Goal: Obtain resource: Download file/media

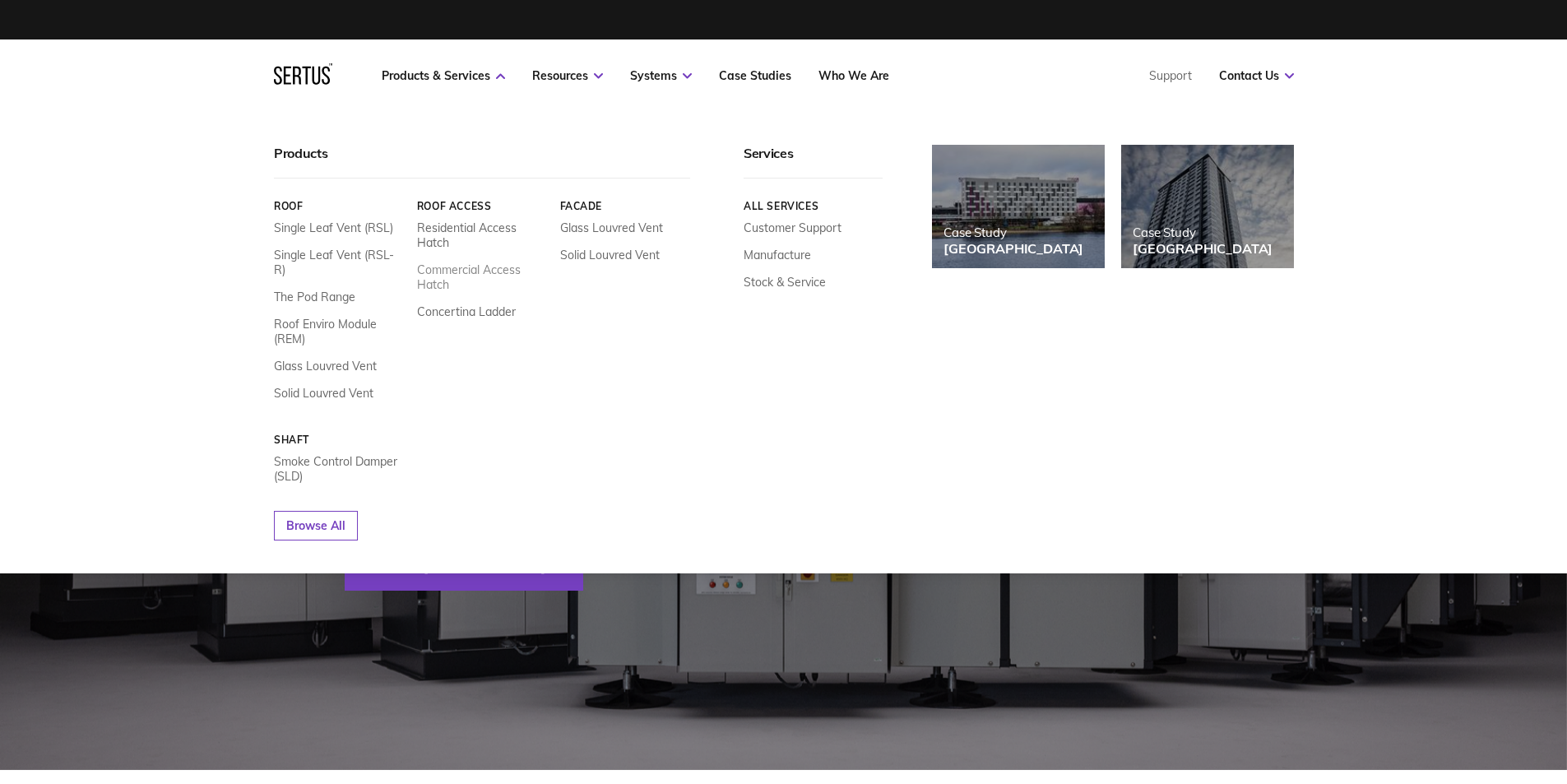
click at [458, 275] on link "Commercial Access Hatch" at bounding box center [482, 277] width 131 height 30
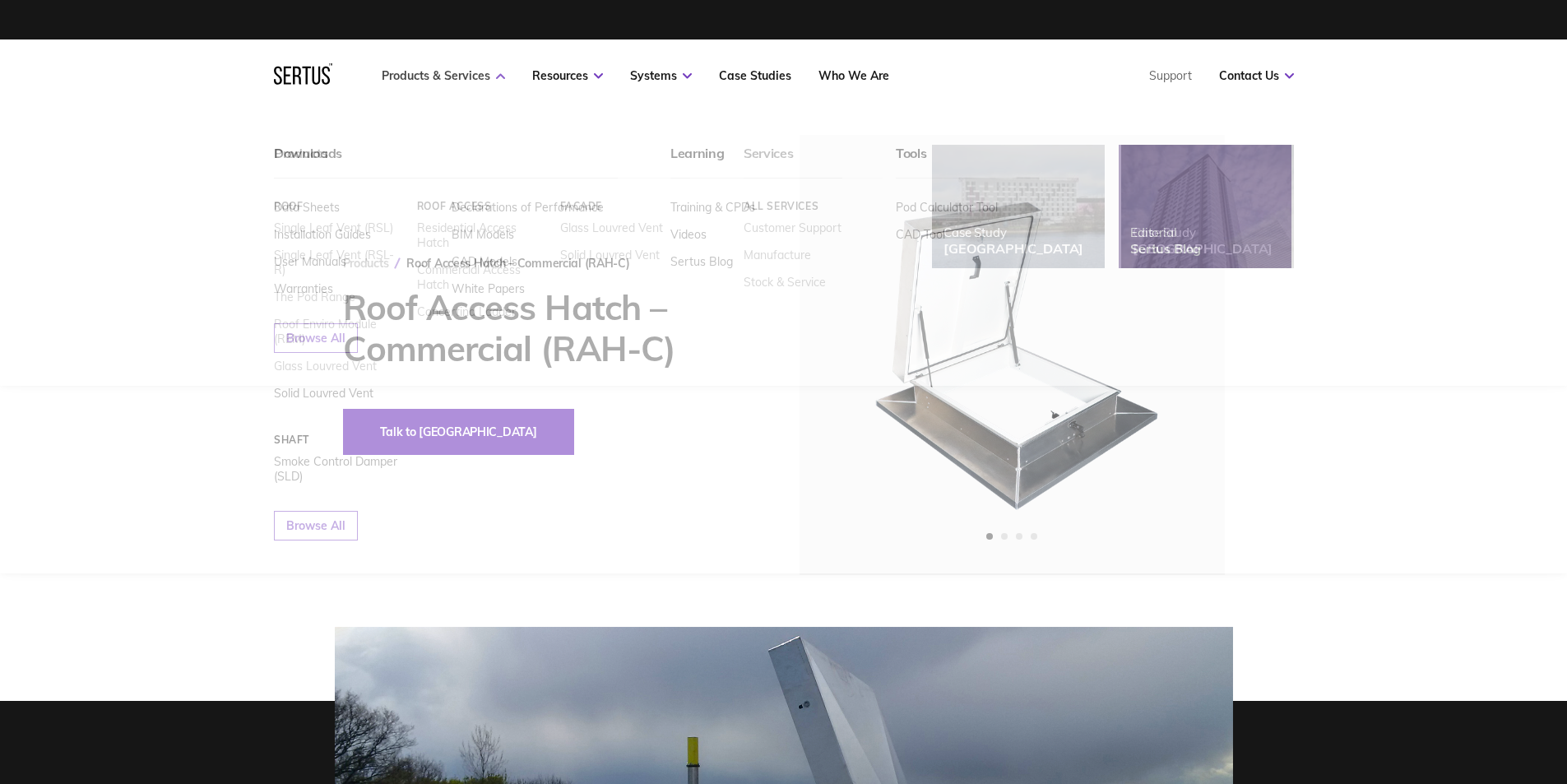
click at [463, 82] on link "Products & Services" at bounding box center [443, 75] width 123 height 15
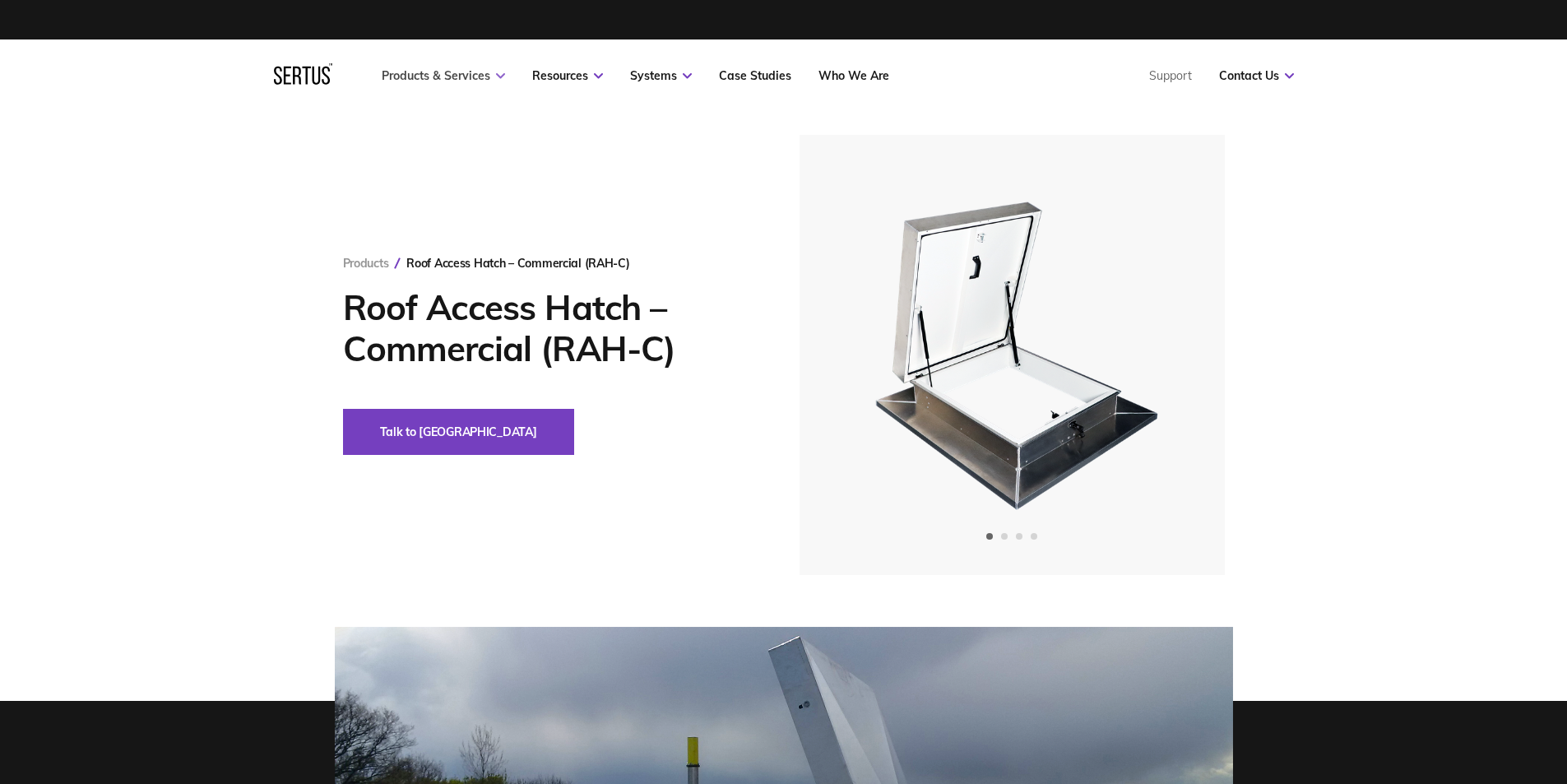
click at [463, 82] on link "Products & Services" at bounding box center [443, 75] width 123 height 15
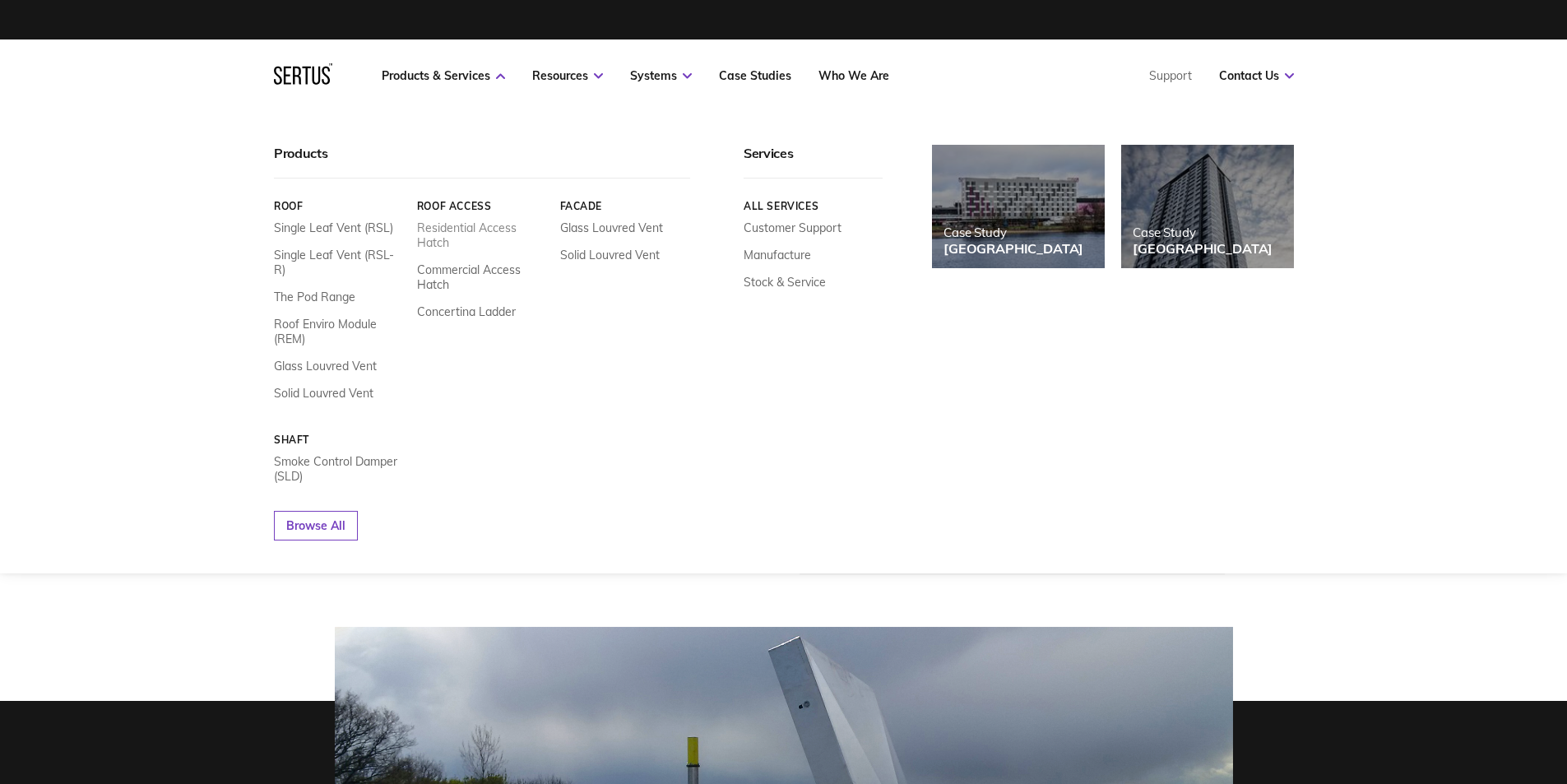
click at [496, 232] on link "Residential Access Hatch" at bounding box center [482, 235] width 131 height 30
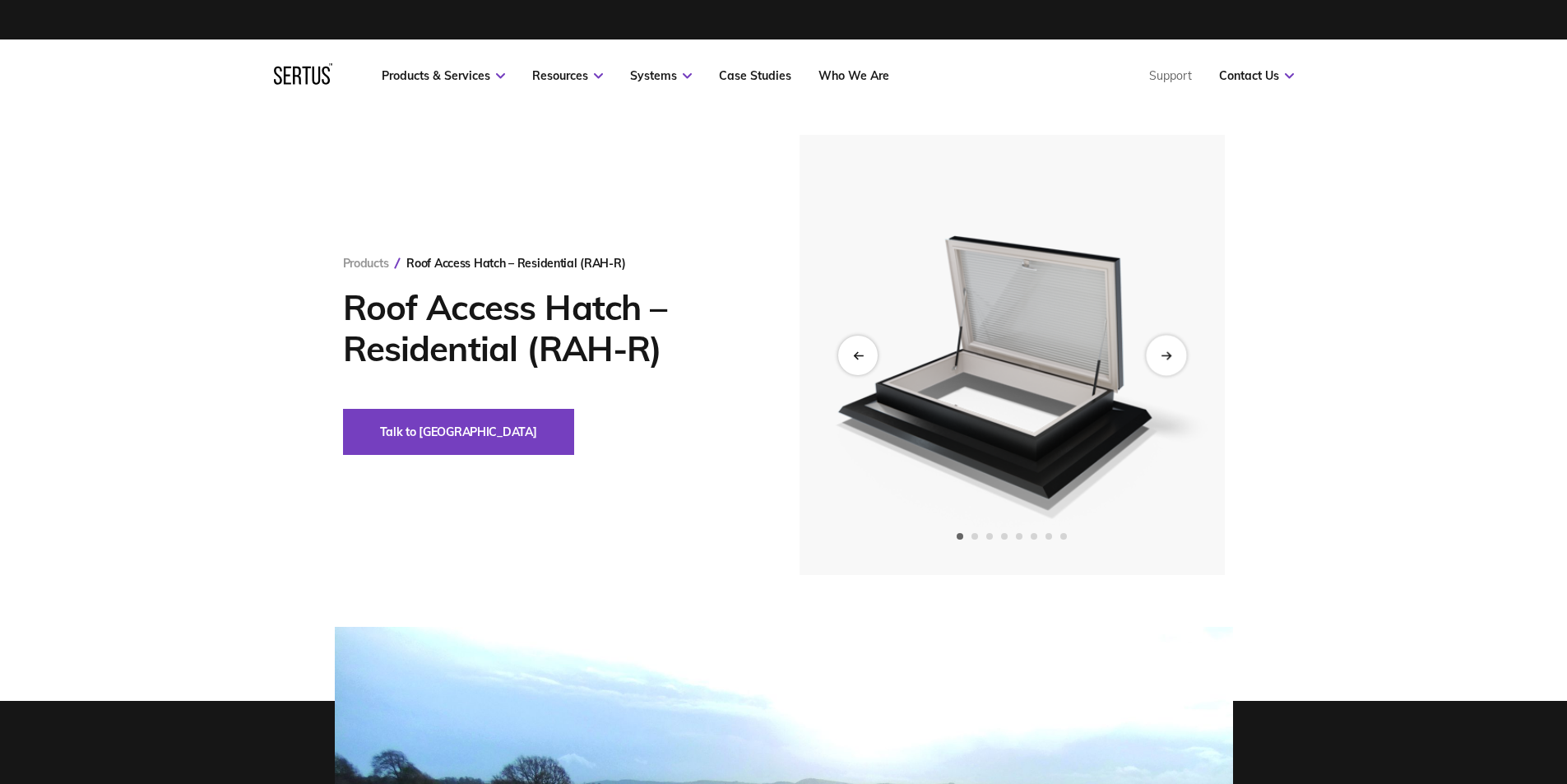
click at [1163, 349] on div "Next slide" at bounding box center [1166, 354] width 40 height 40
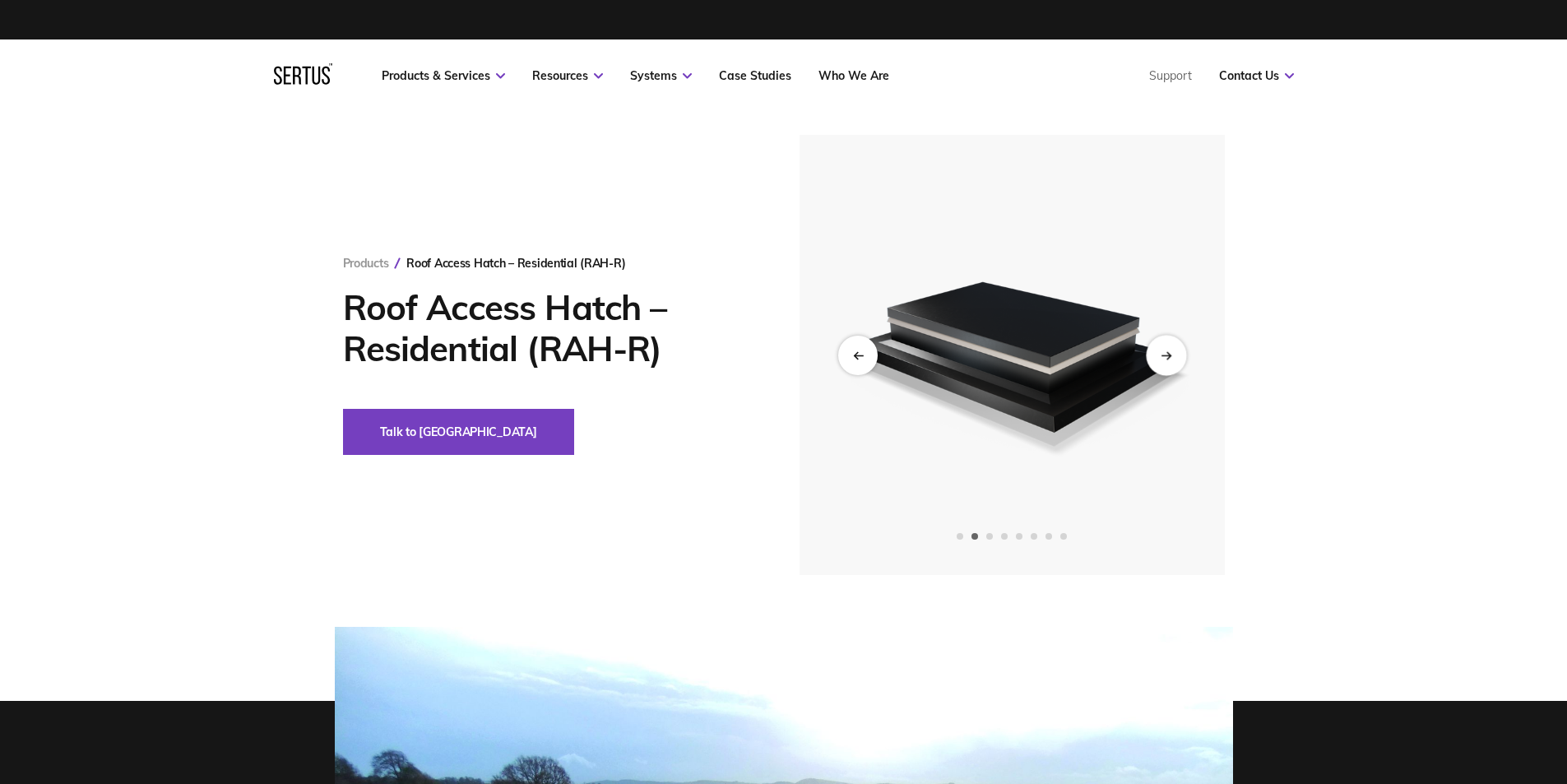
click at [1163, 349] on div "Next slide" at bounding box center [1166, 354] width 40 height 40
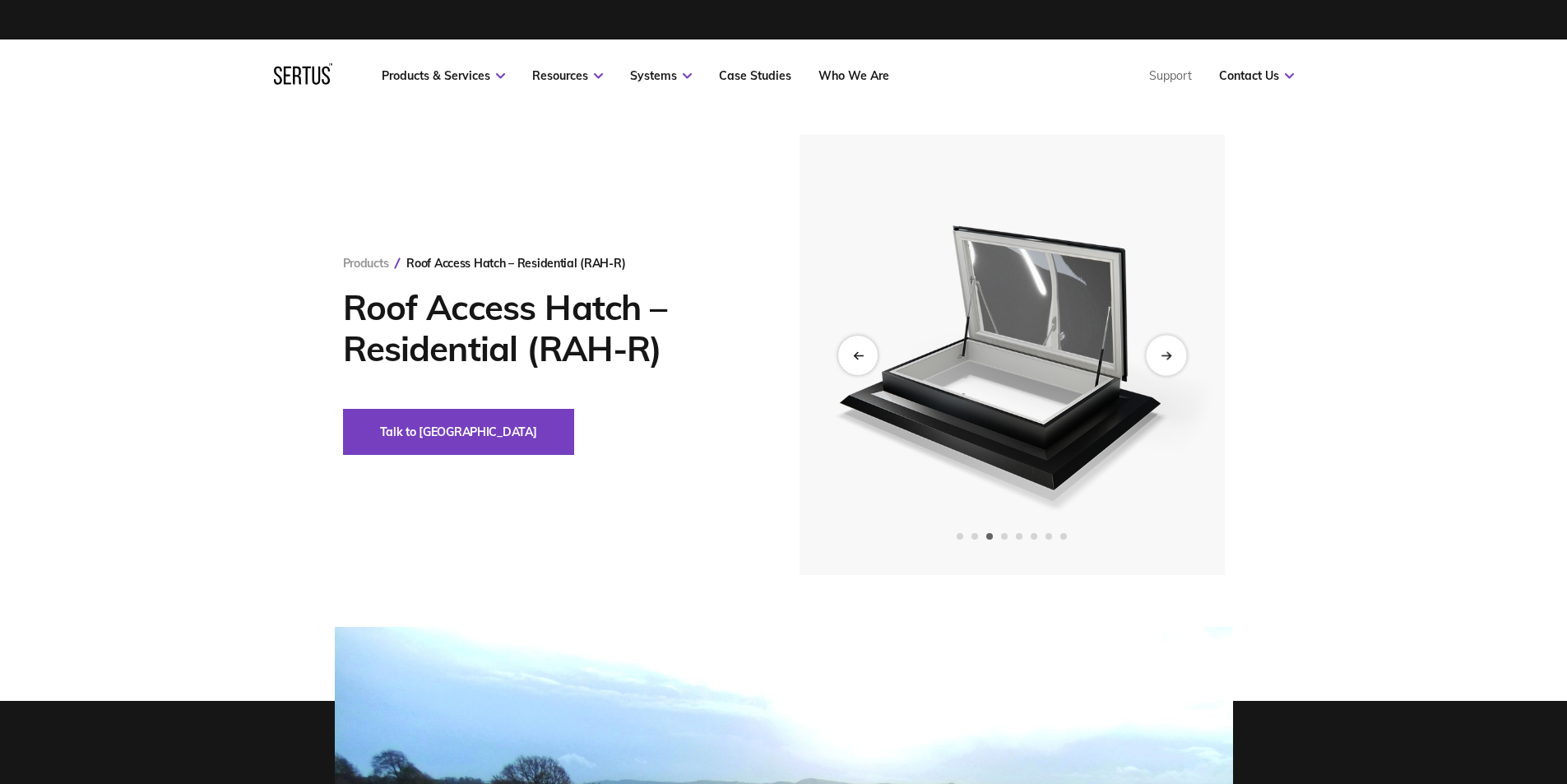
click at [1163, 349] on div "Next slide" at bounding box center [1166, 354] width 40 height 40
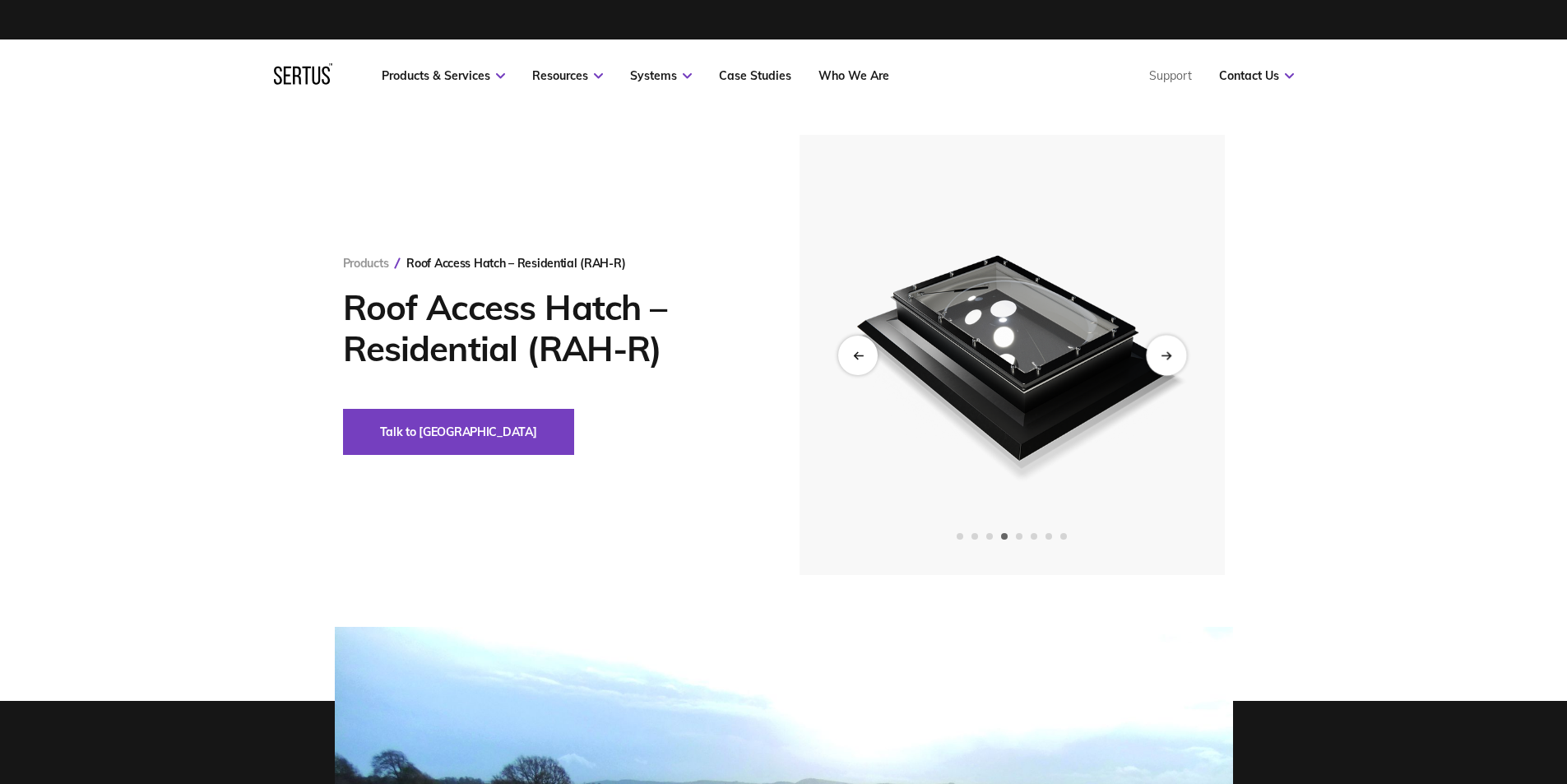
click at [1163, 349] on div "Next slide" at bounding box center [1166, 354] width 40 height 40
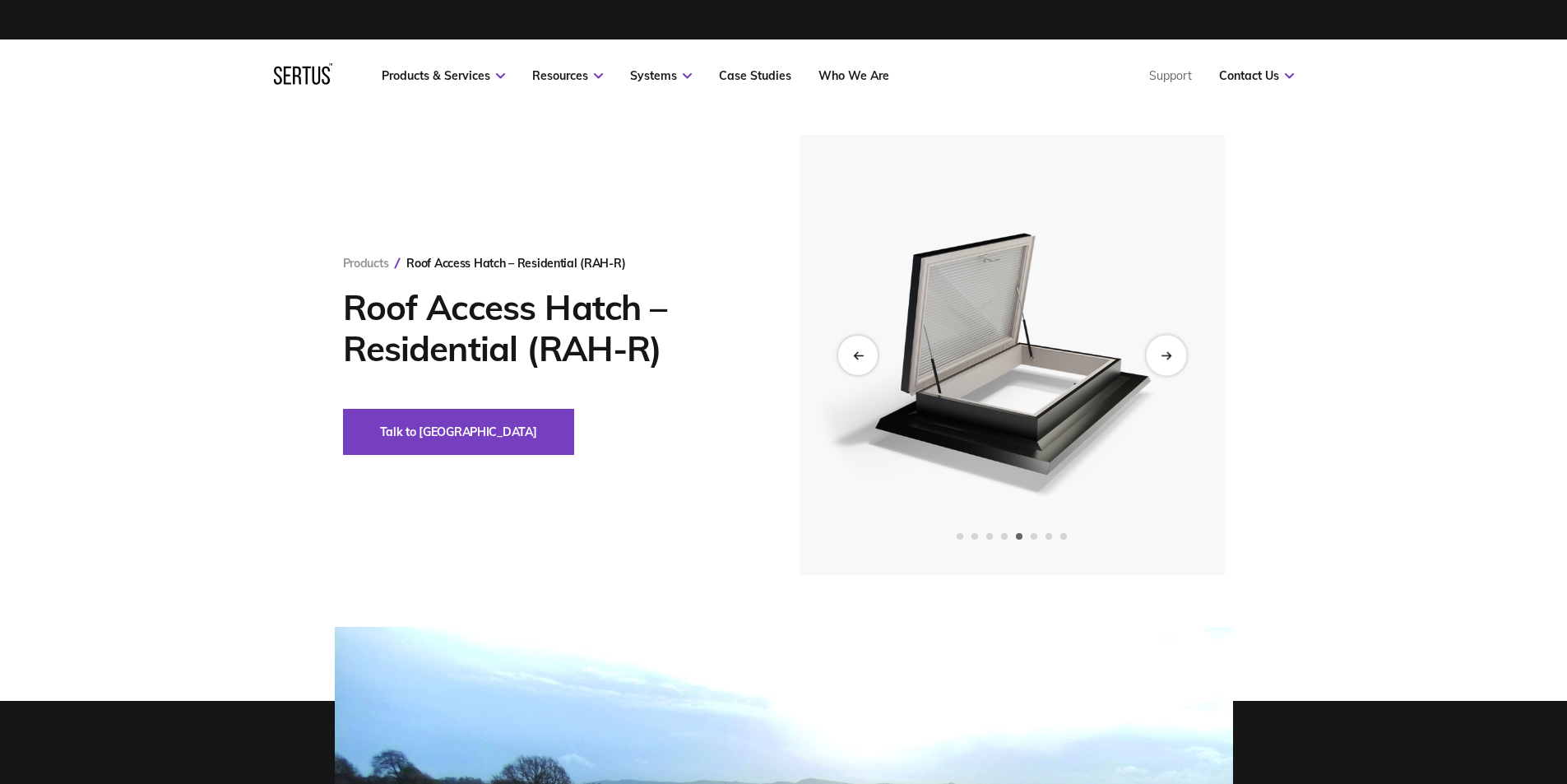
click at [1163, 349] on div "Next slide" at bounding box center [1166, 354] width 40 height 40
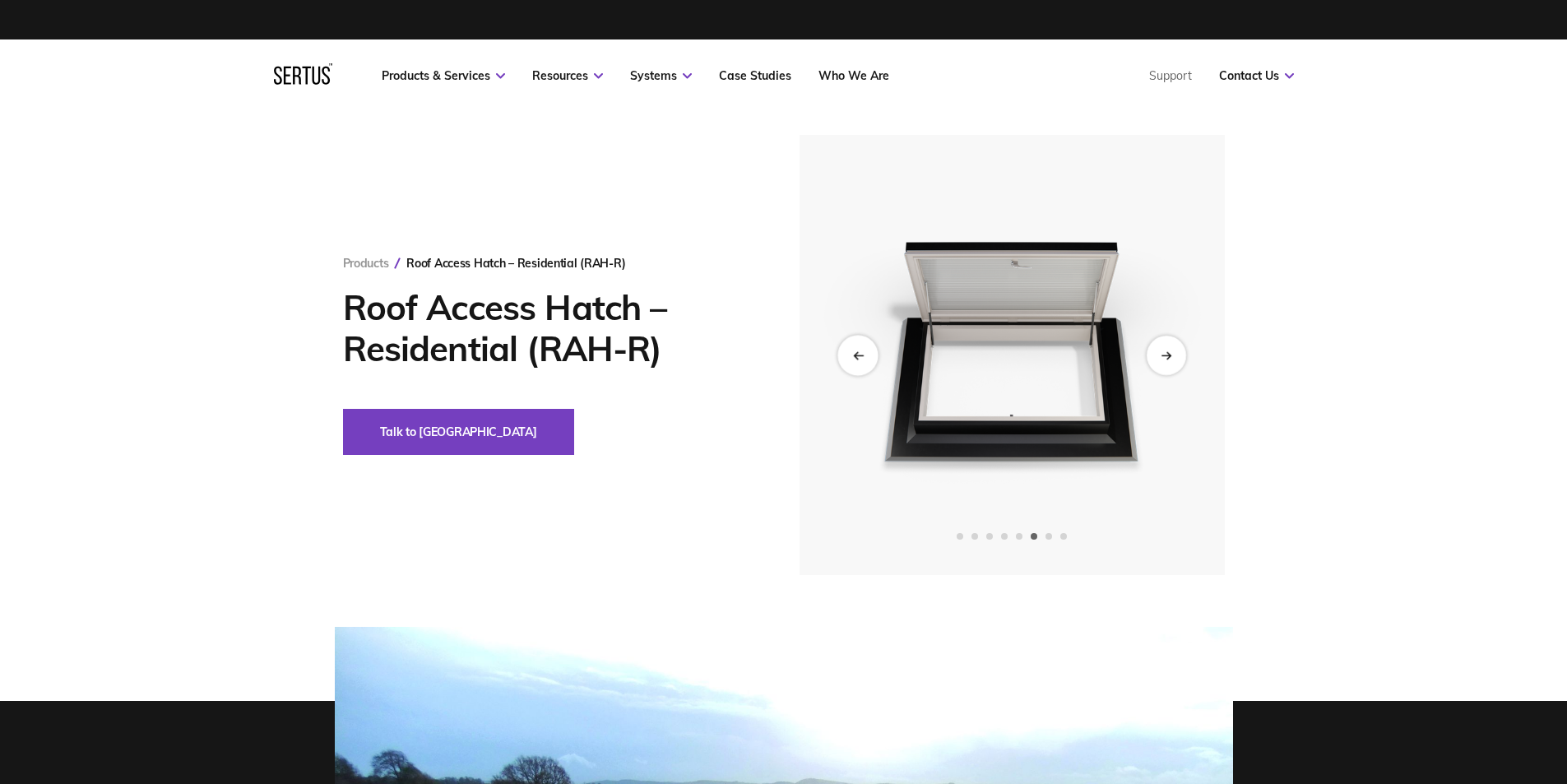
click at [869, 342] on div "Previous slide" at bounding box center [858, 354] width 40 height 40
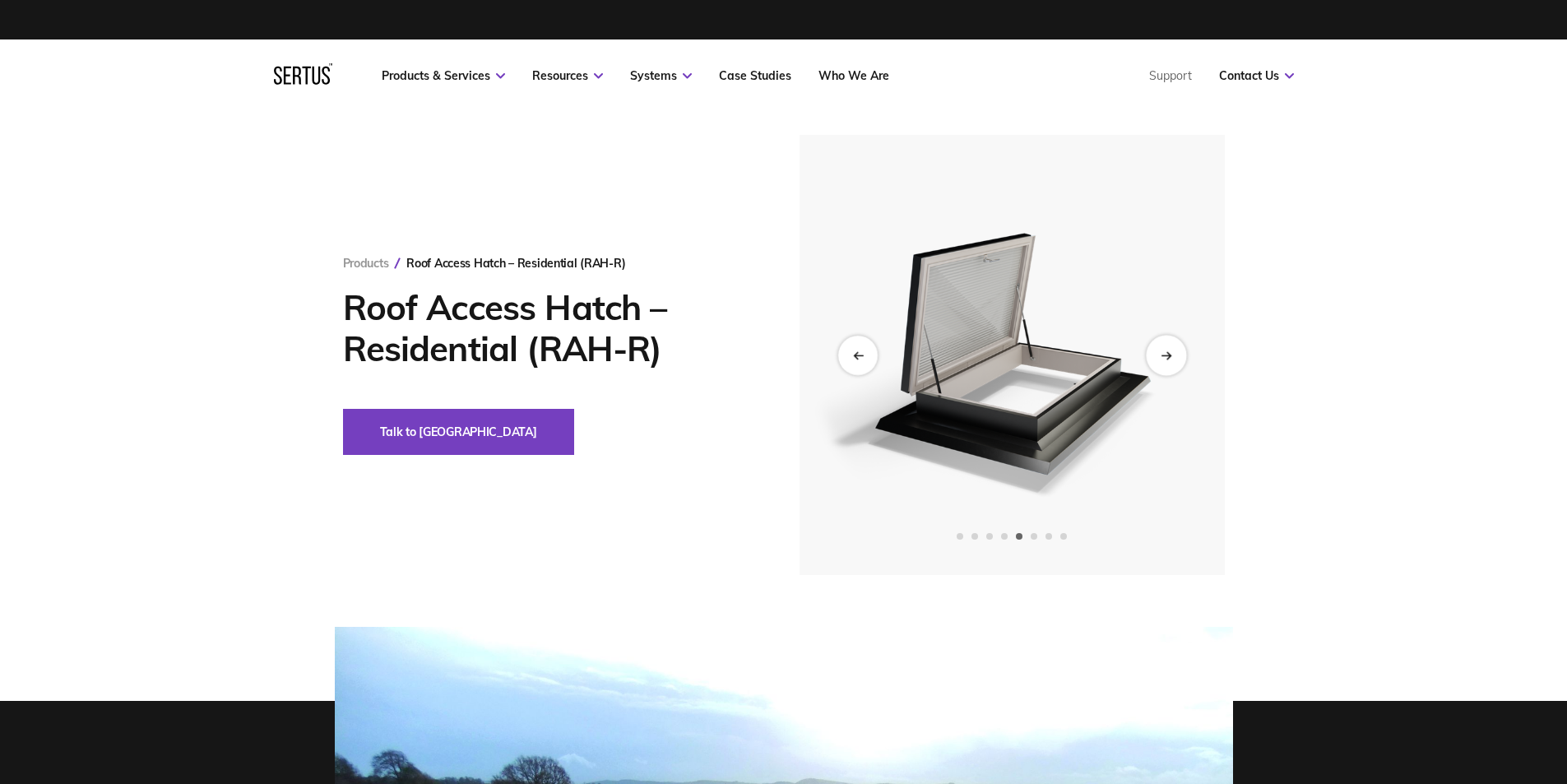
click at [1173, 352] on div "Next slide" at bounding box center [1166, 354] width 40 height 40
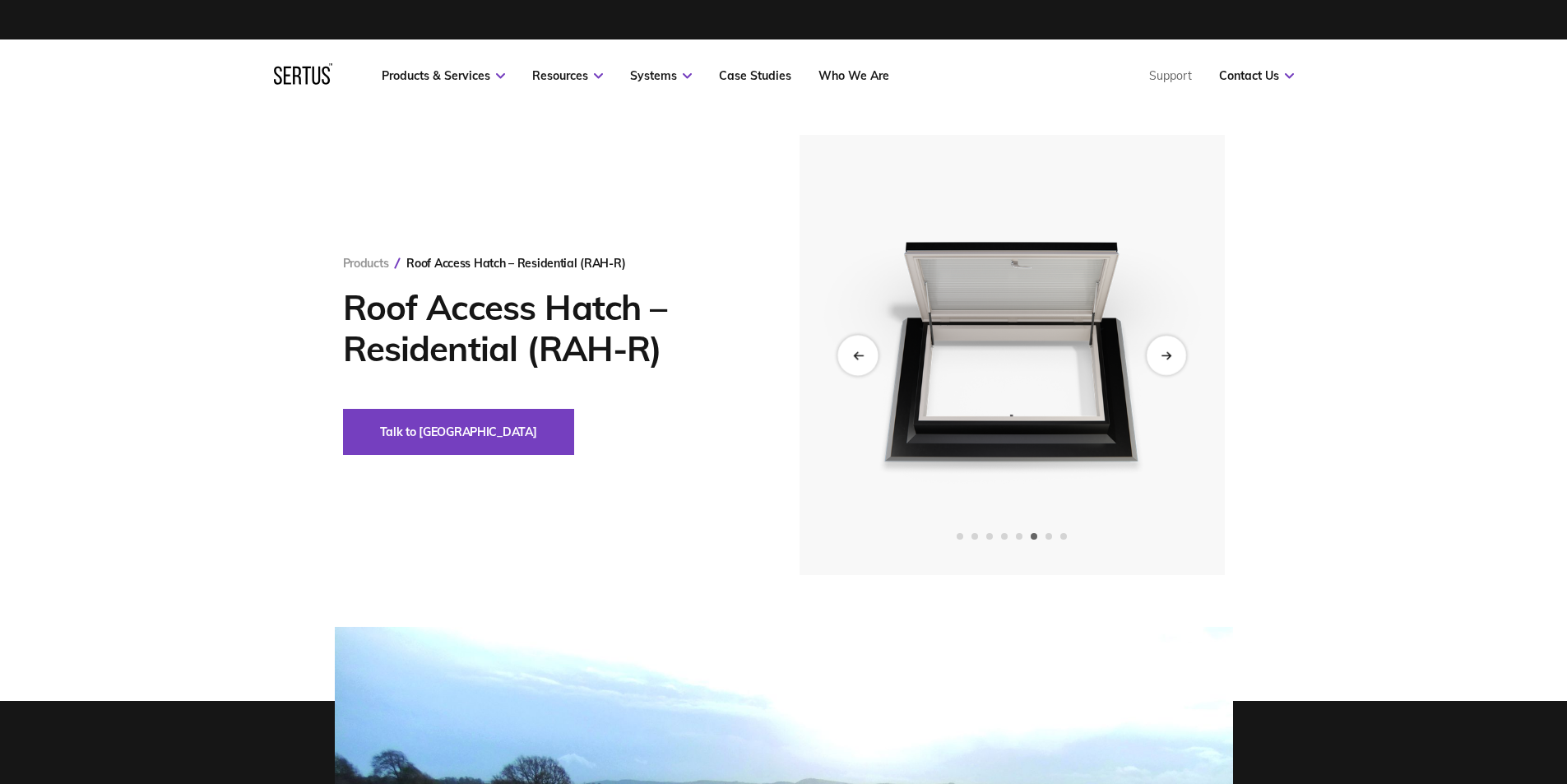
click at [858, 354] on icon "Previous slide" at bounding box center [858, 354] width 11 height 9
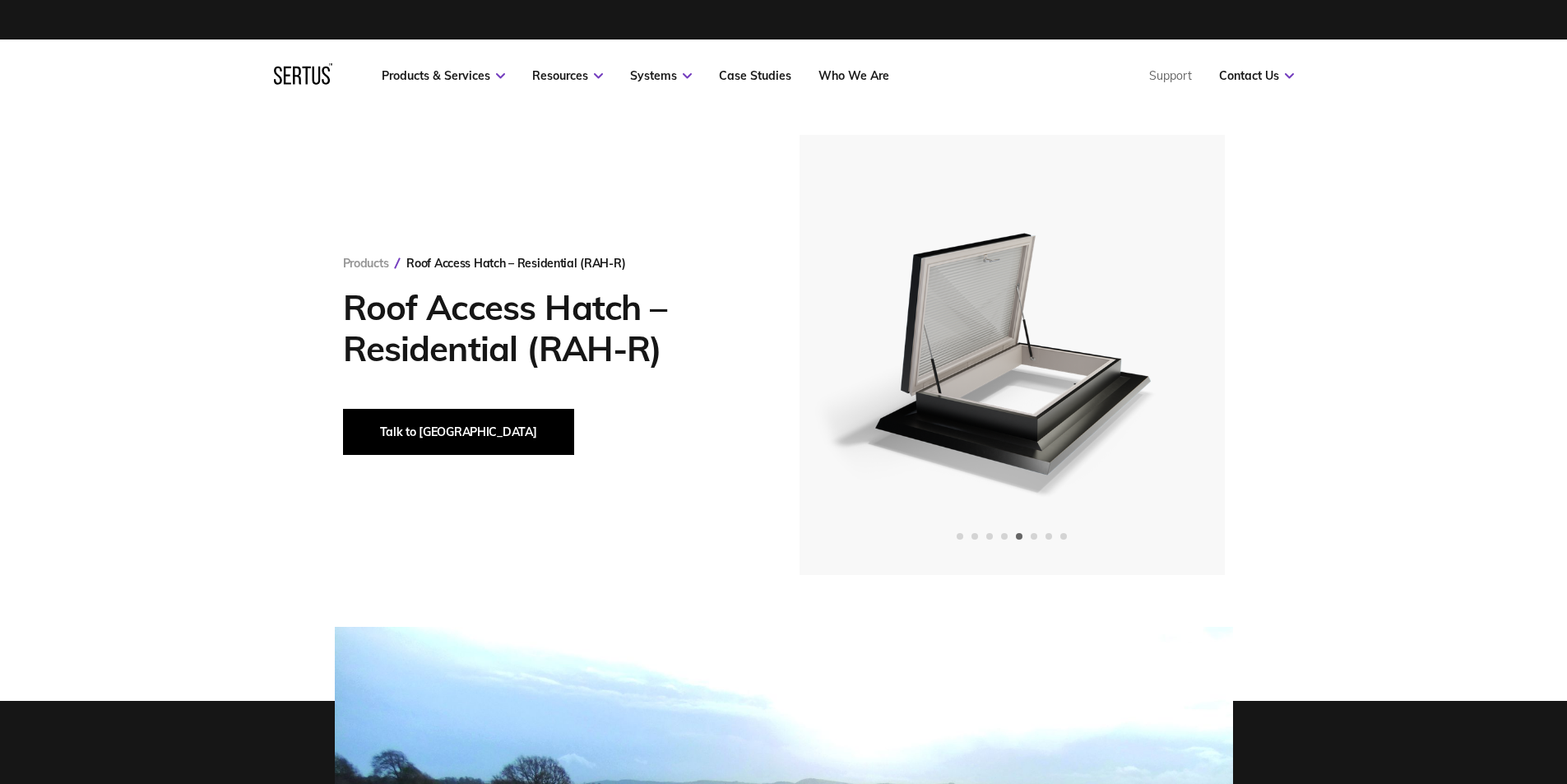
click at [435, 416] on button "Talk to [GEOGRAPHIC_DATA]" at bounding box center [459, 431] width 231 height 46
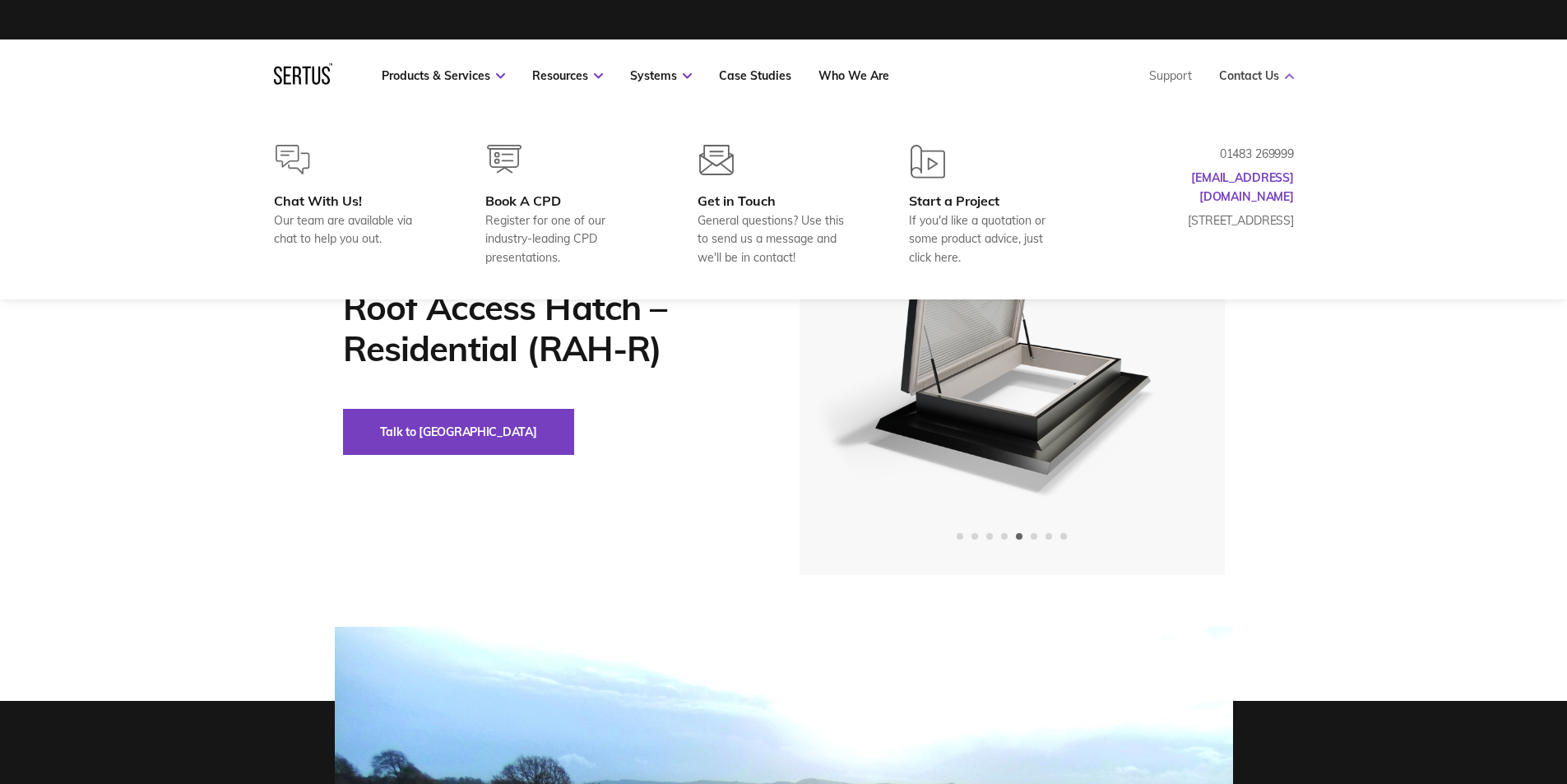
click at [1265, 77] on link "Contact Us" at bounding box center [1257, 75] width 75 height 15
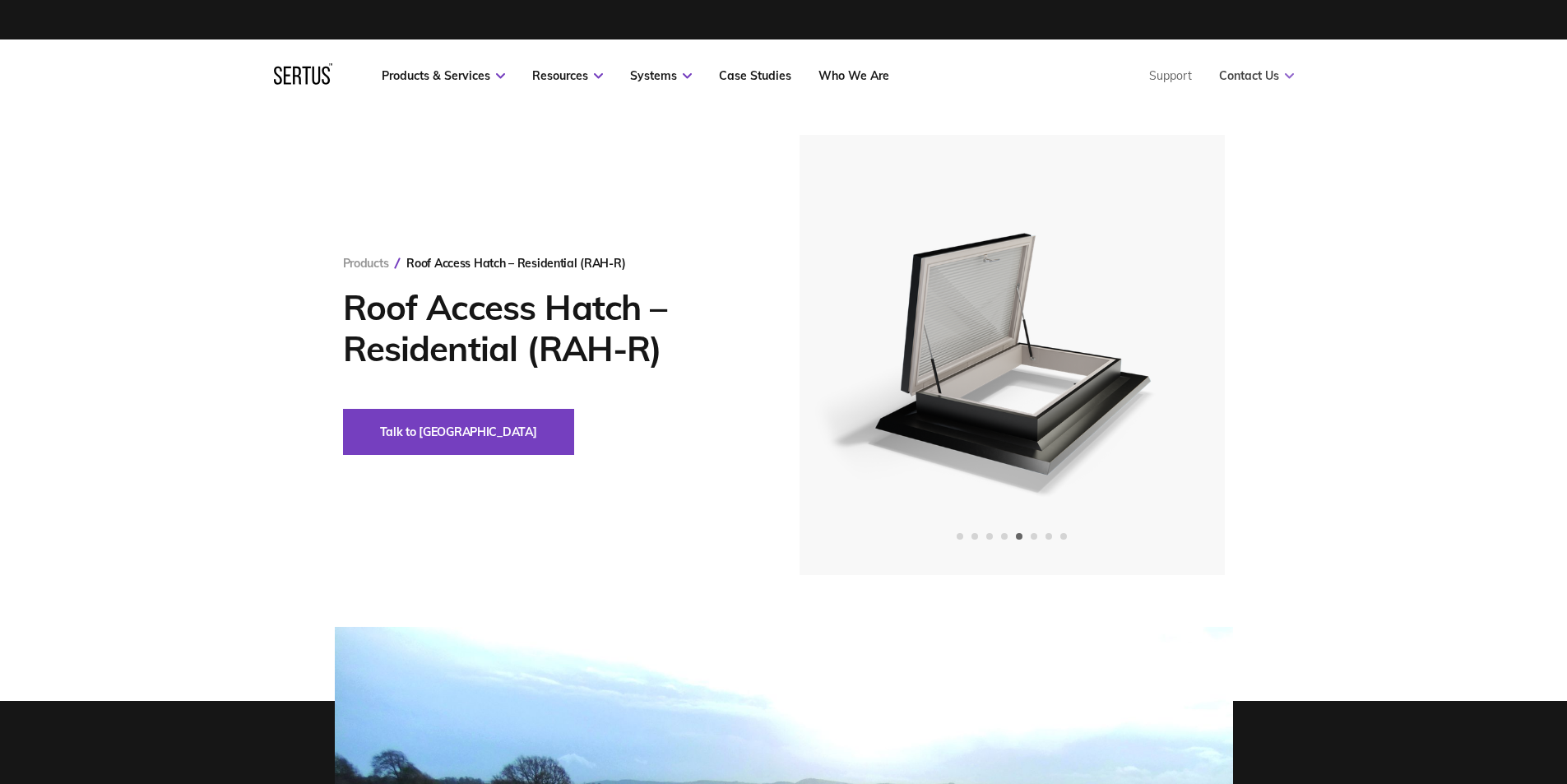
click at [1265, 77] on link "Contact Us" at bounding box center [1257, 75] width 75 height 15
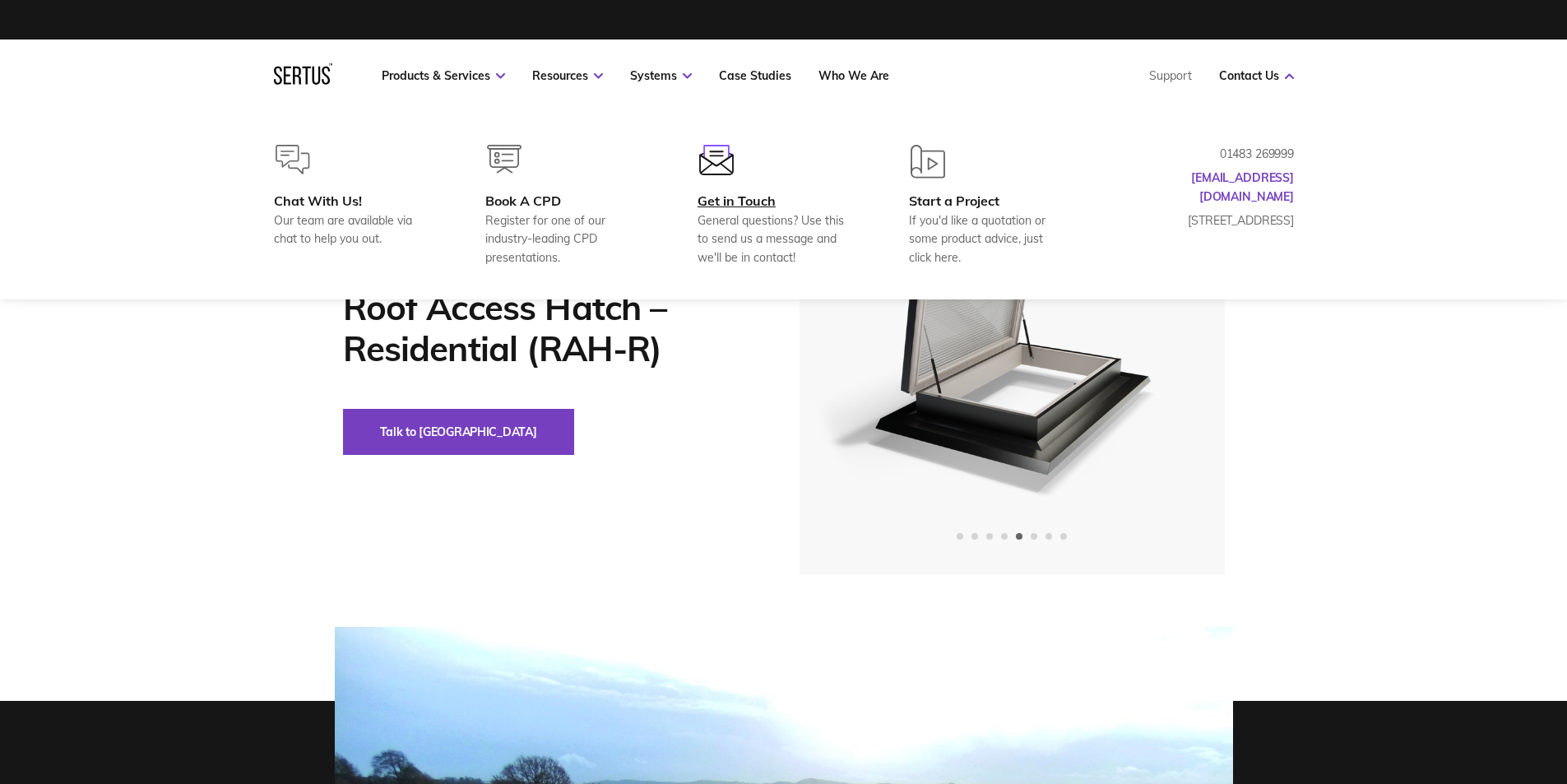
click at [728, 210] on div "Get in Touch General questions? Use this to send us a message and we'll be in c…" at bounding box center [777, 229] width 159 height 74
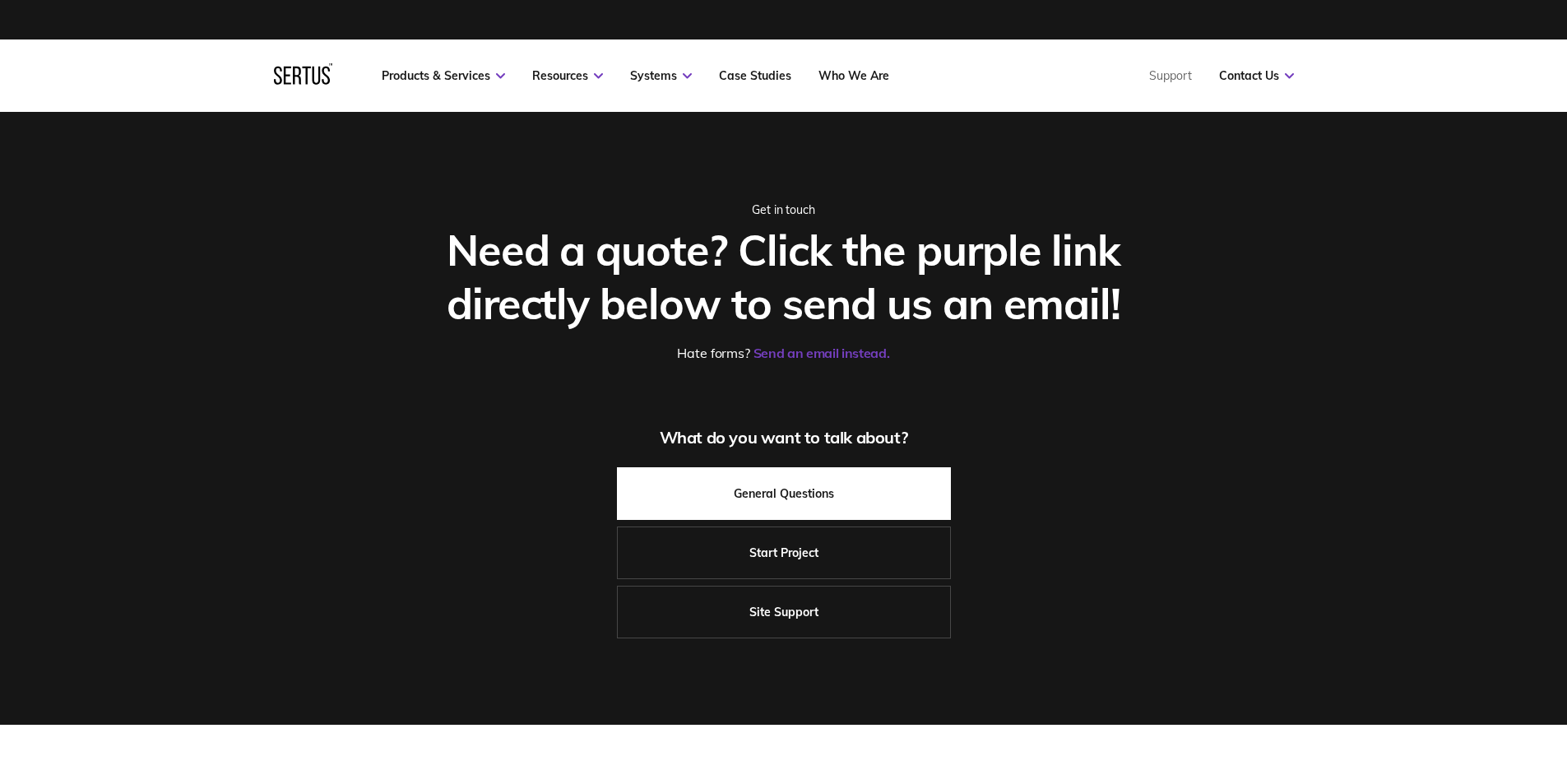
click at [794, 510] on link "General Questions" at bounding box center [784, 493] width 335 height 52
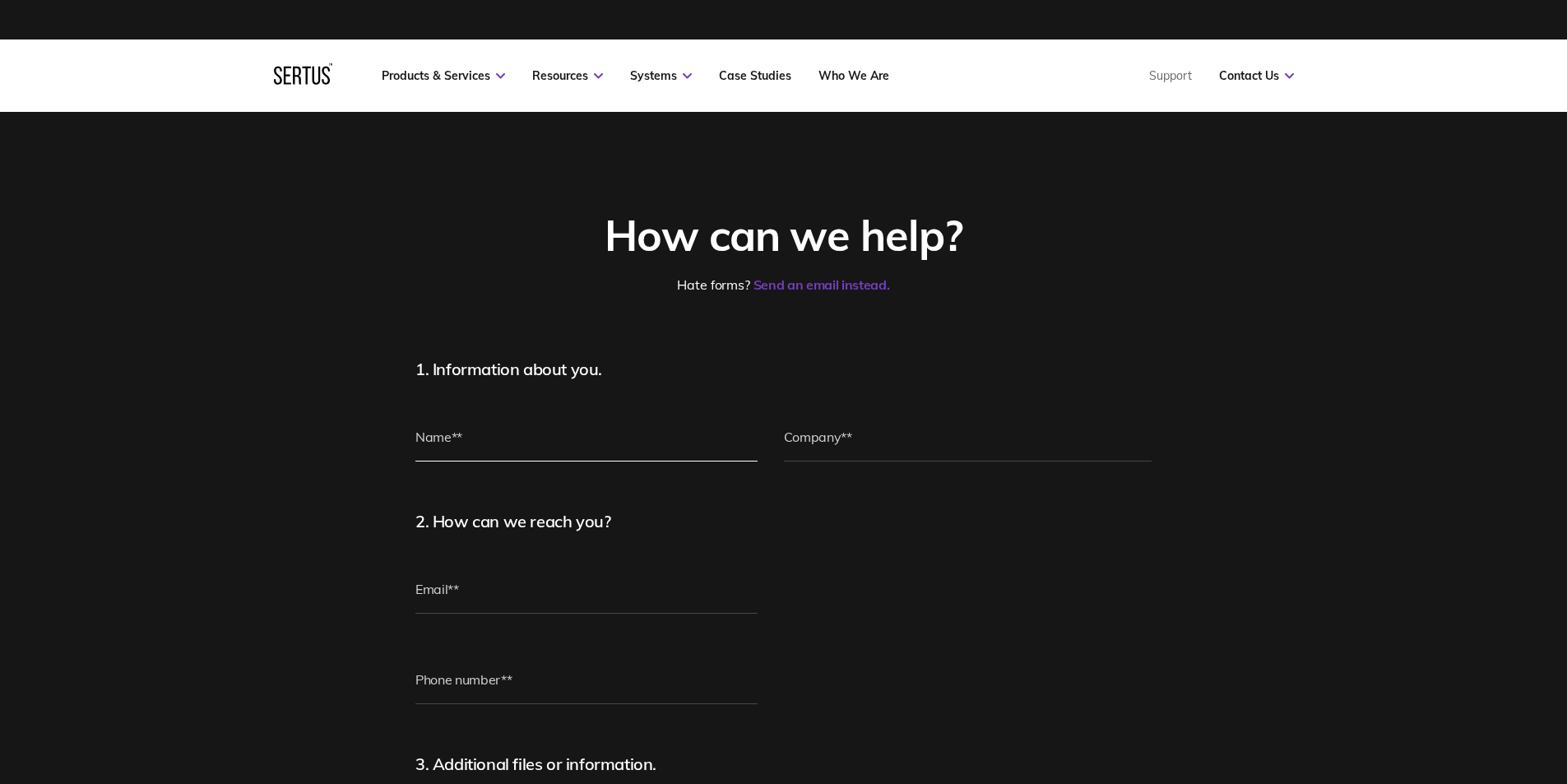
click at [506, 443] on input "text" at bounding box center [586, 437] width 342 height 49
type input "[PERSON_NAME]"
type input "[PERSON_NAME][EMAIL_ADDRESS][PERSON_NAME][PERSON_NAME][DOMAIN_NAME]"
type input "[PHONE_NUMBER]"
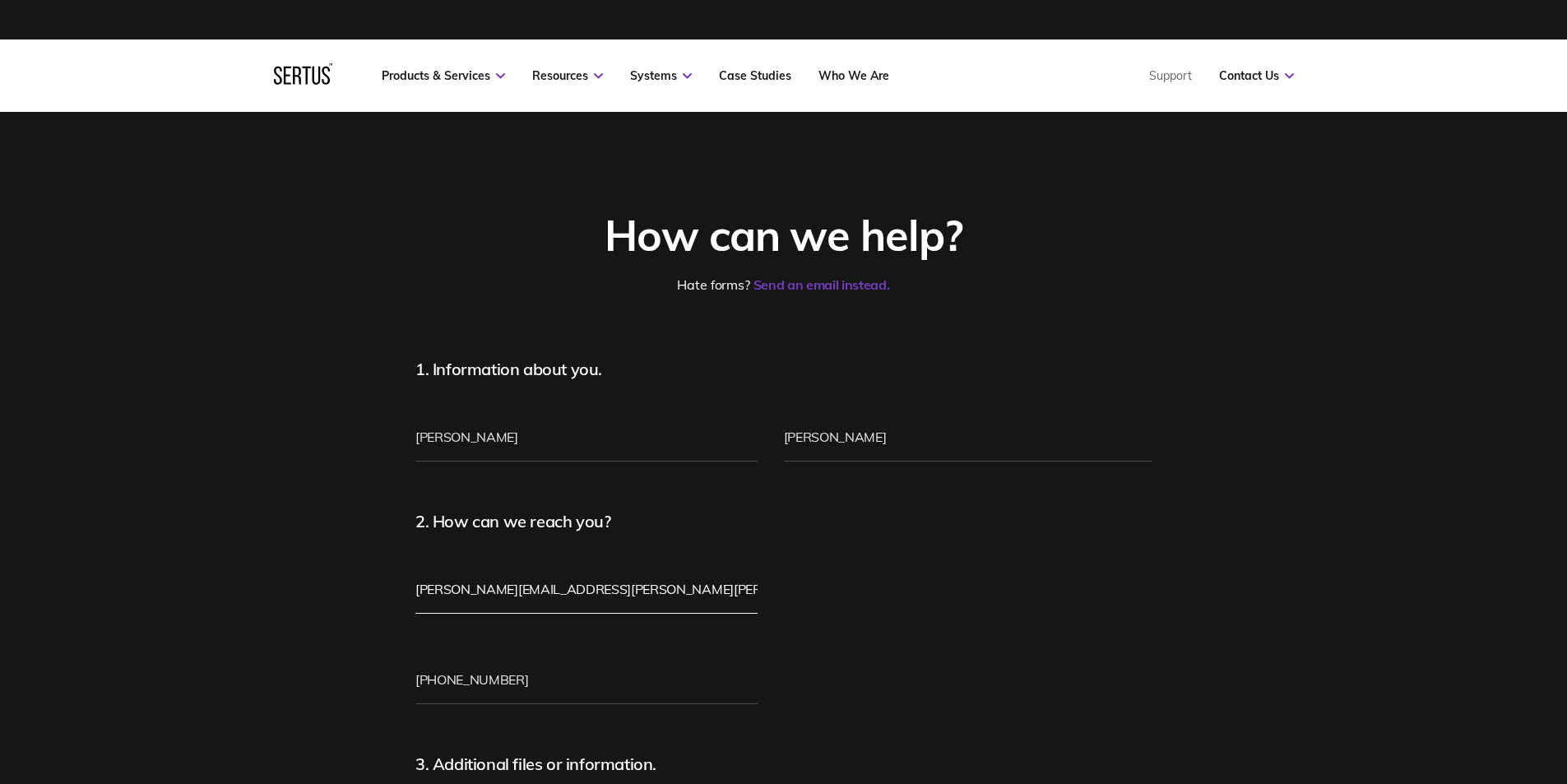
click at [592, 585] on input "[PERSON_NAME][EMAIL_ADDRESS][PERSON_NAME][PERSON_NAME][DOMAIN_NAME]" at bounding box center [586, 589] width 342 height 49
type input "[PERSON_NAME][EMAIL_ADDRESS][PERSON_NAME][PERSON_NAME][DOMAIN_NAME]"
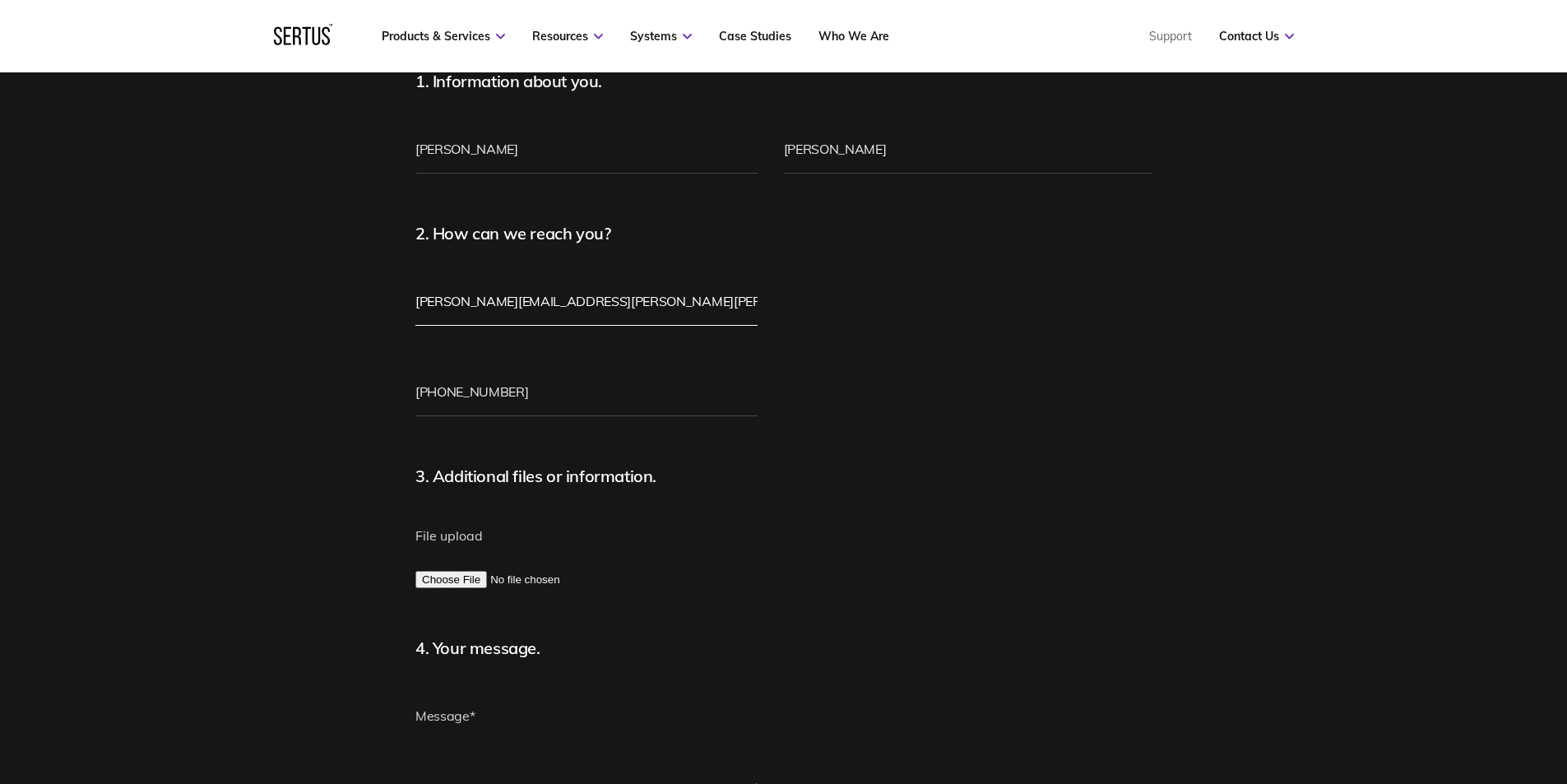
scroll to position [247, 0]
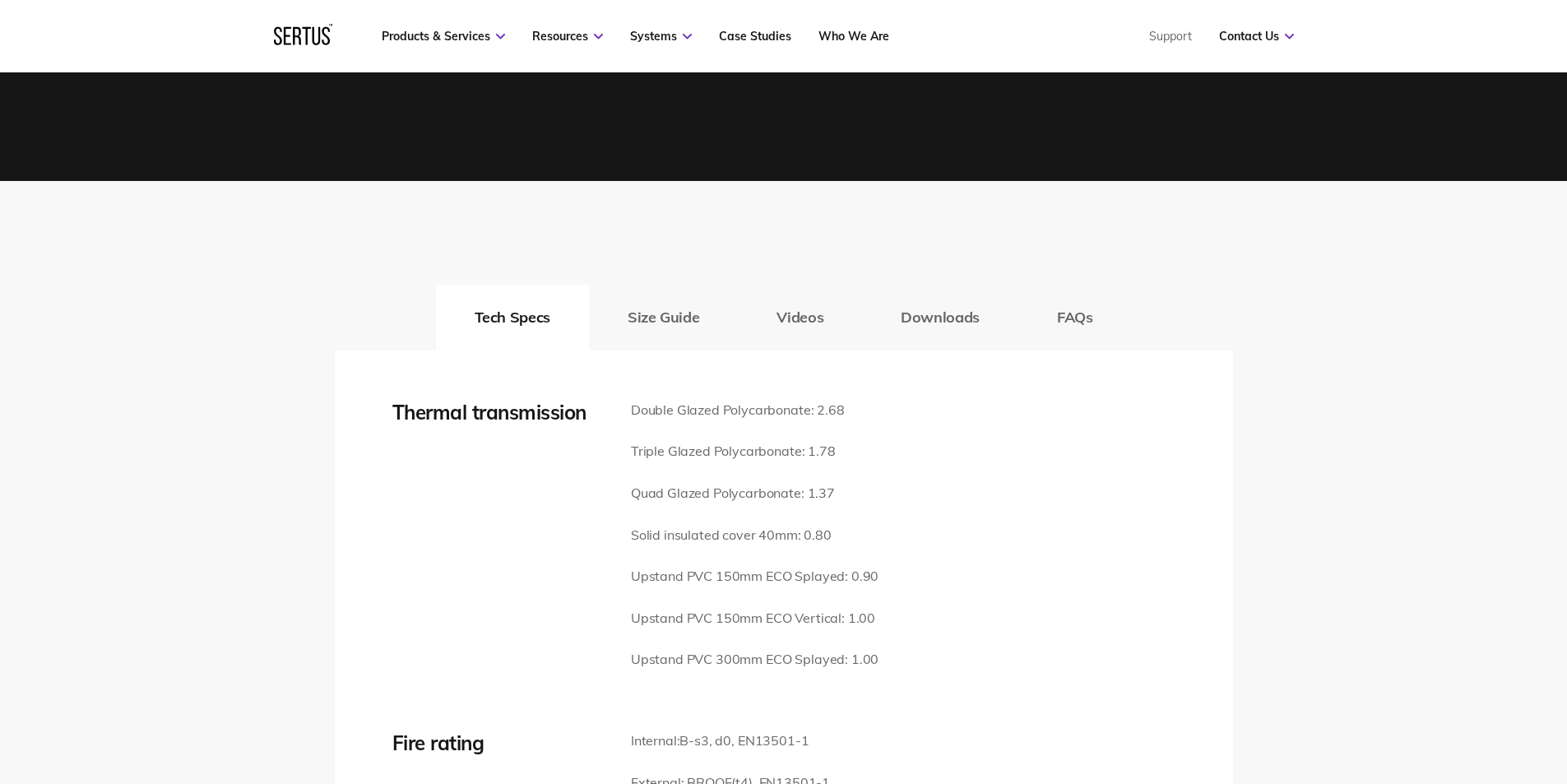
scroll to position [2138, 0]
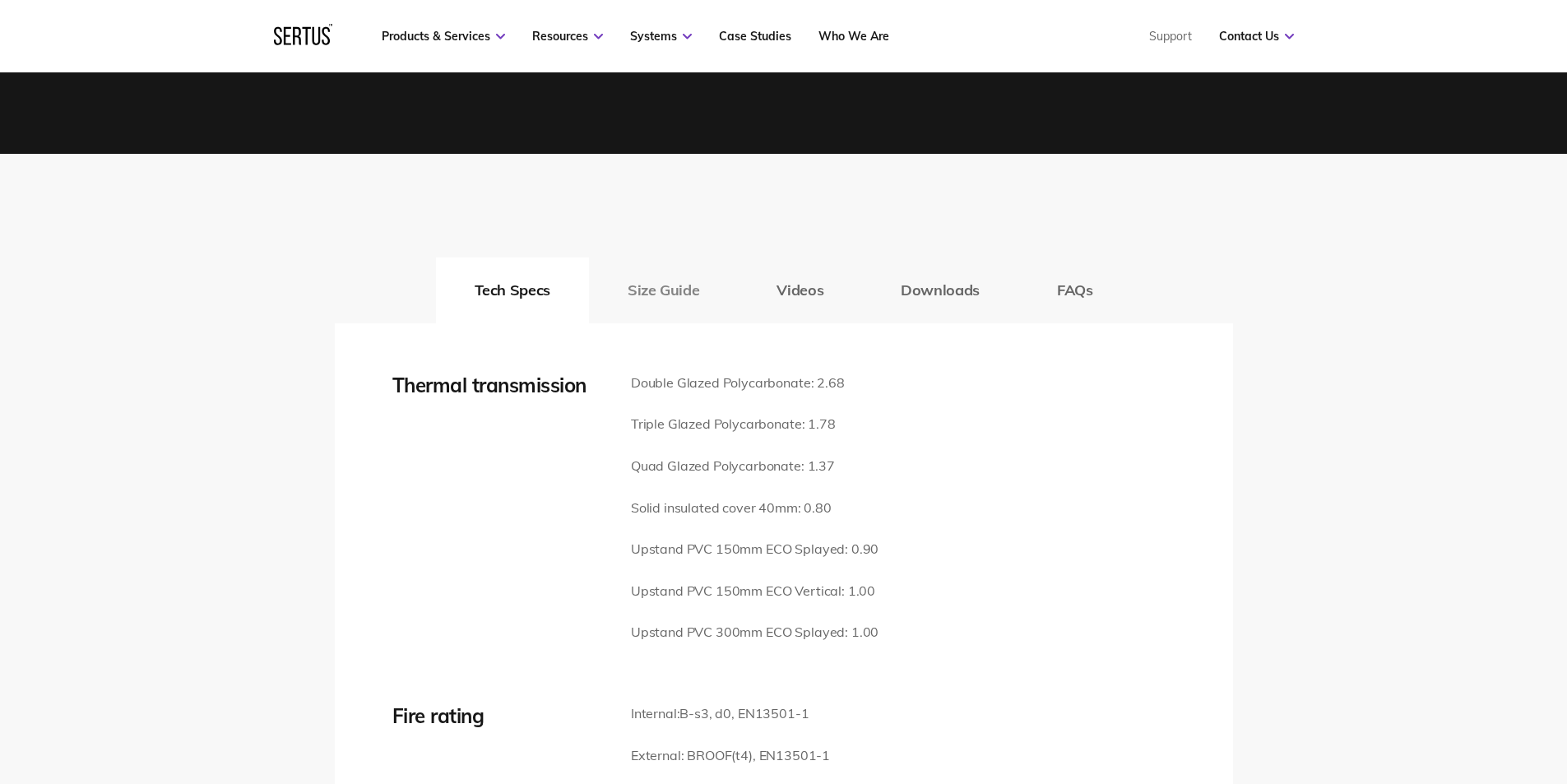
click at [637, 257] on button "Size Guide" at bounding box center [663, 290] width 149 height 66
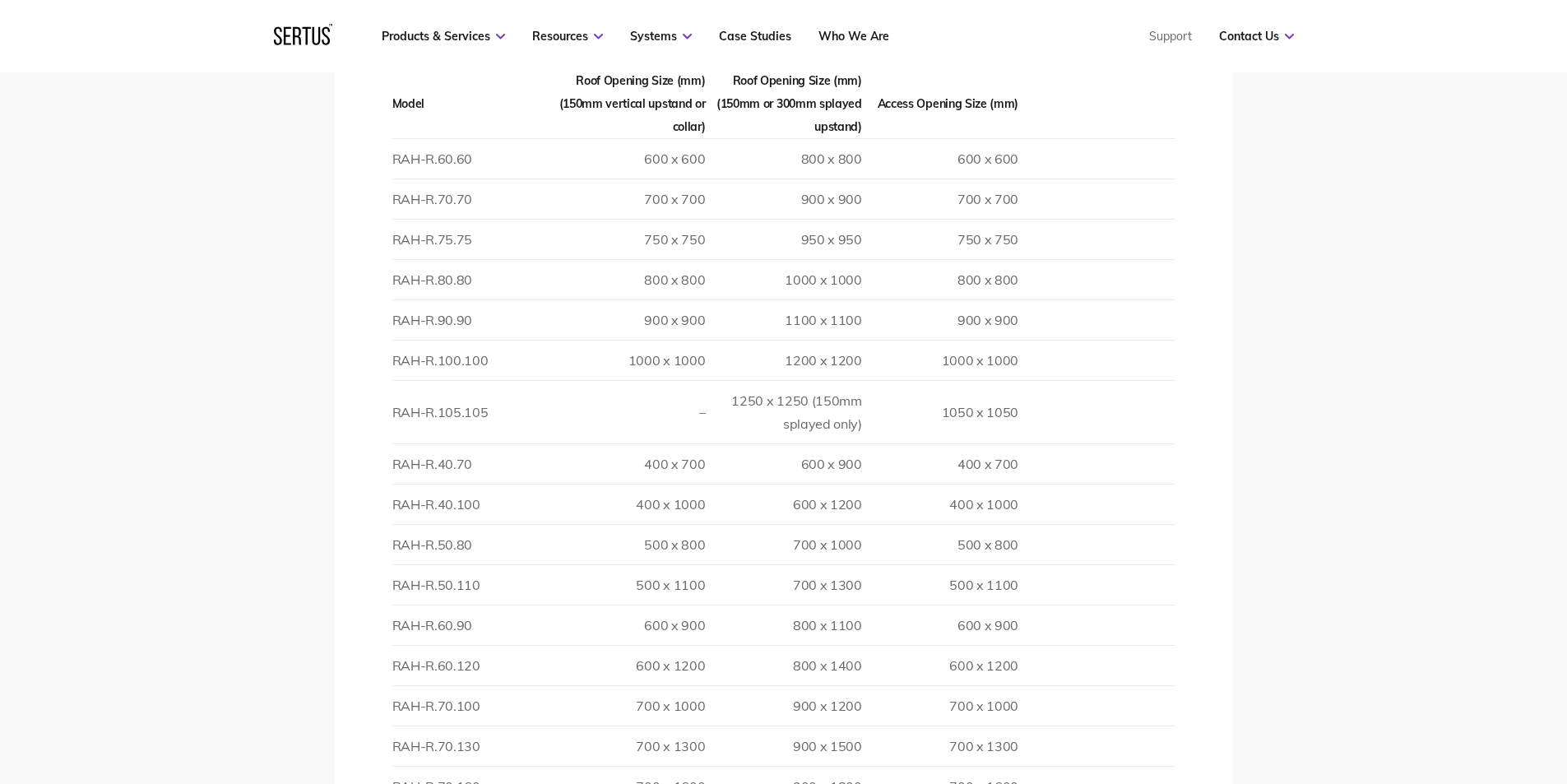
scroll to position [2549, 0]
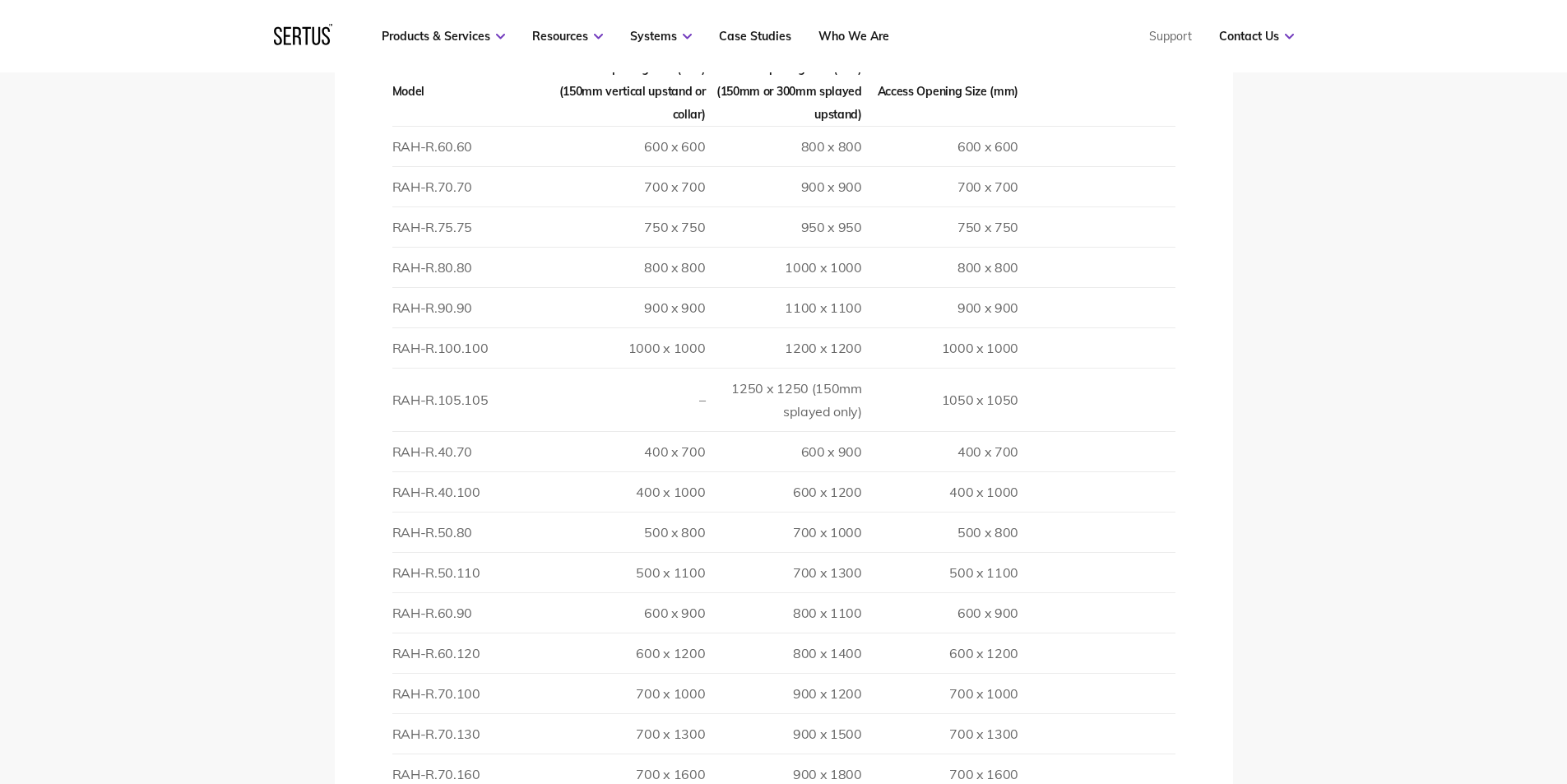
click at [478, 592] on td "RAH-R.60.90" at bounding box center [471, 611] width 156 height 40
click at [1153, 474] on td at bounding box center [1096, 491] width 156 height 40
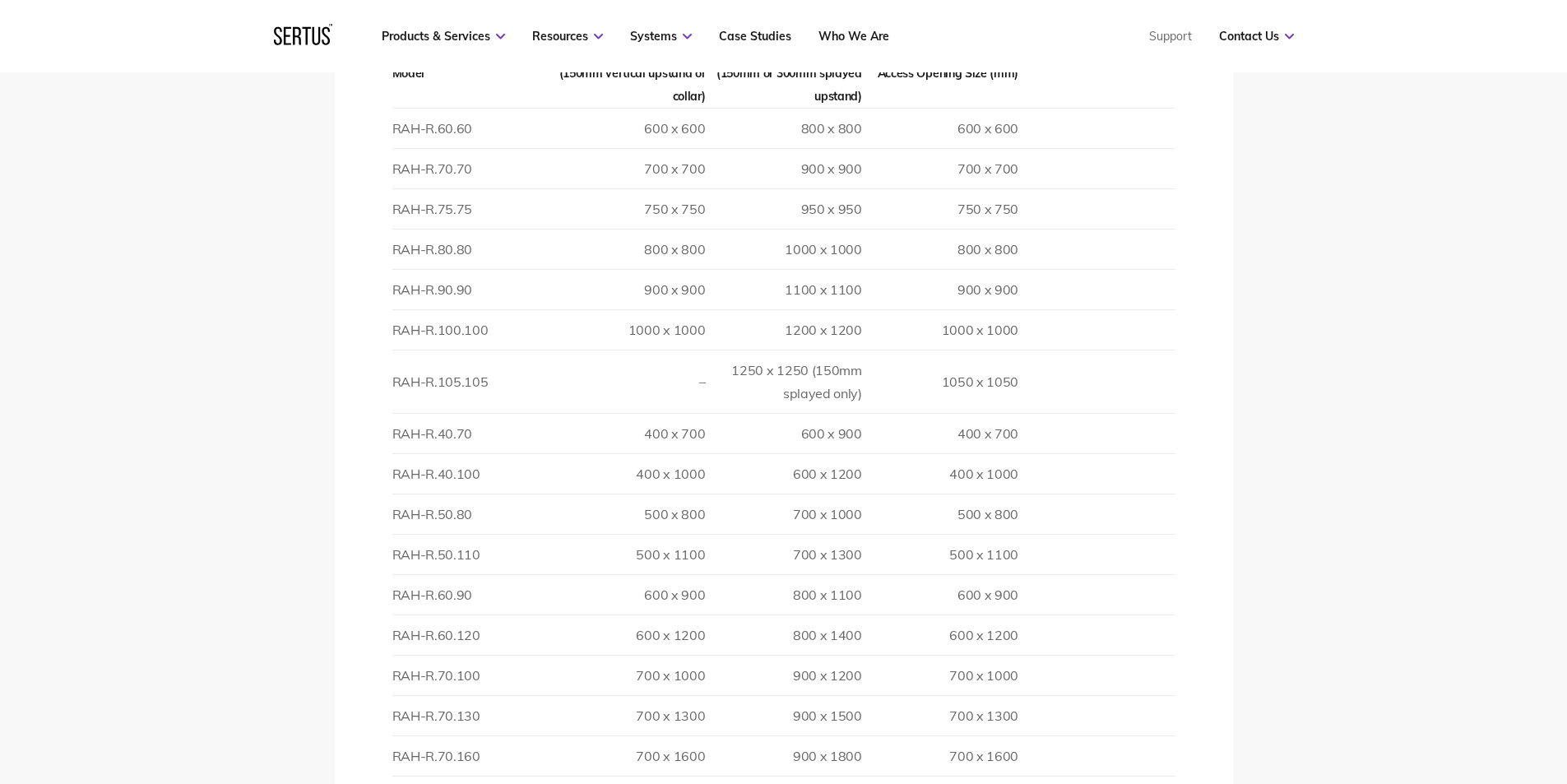
scroll to position [2467, 0]
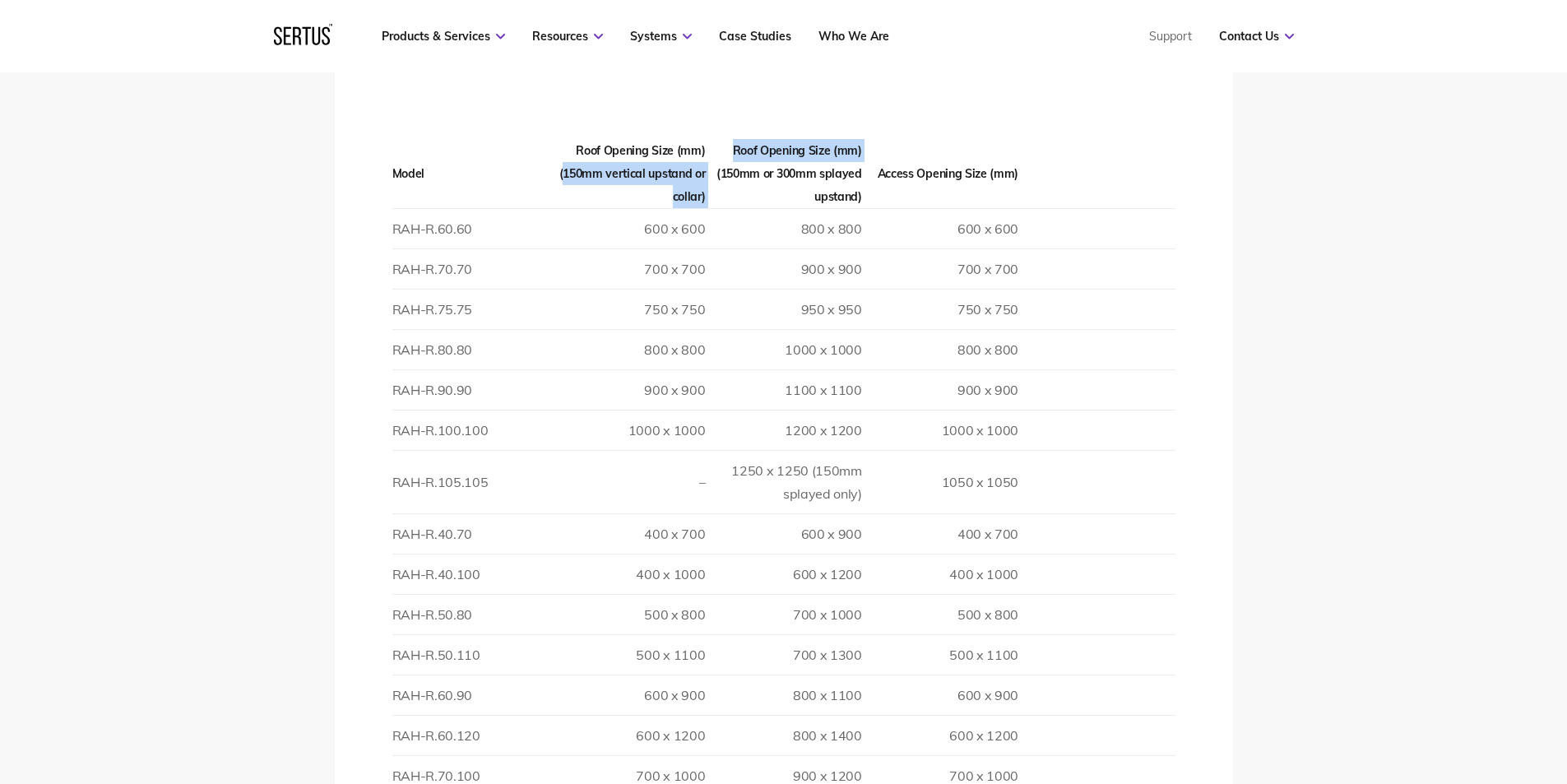
drag, startPoint x: 562, startPoint y: 149, endPoint x: 714, endPoint y: 153, distance: 152.1
click at [714, 153] on tr "Model Roof Opening Size (mm) (150mm vertical upstand or collar) Roof Opening Si…" at bounding box center [784, 174] width 784 height 70
click at [712, 176] on th "Roof Opening Size (mm) (150mm or 300mm splayed upstand)" at bounding box center [784, 174] width 156 height 70
drag, startPoint x: 649, startPoint y: 668, endPoint x: 709, endPoint y: 670, distance: 60.0
click at [709, 675] on tr "RAH-R.60.90 600 x 900 800 x [PHONE_NUMBER]" at bounding box center [784, 694] width 784 height 40
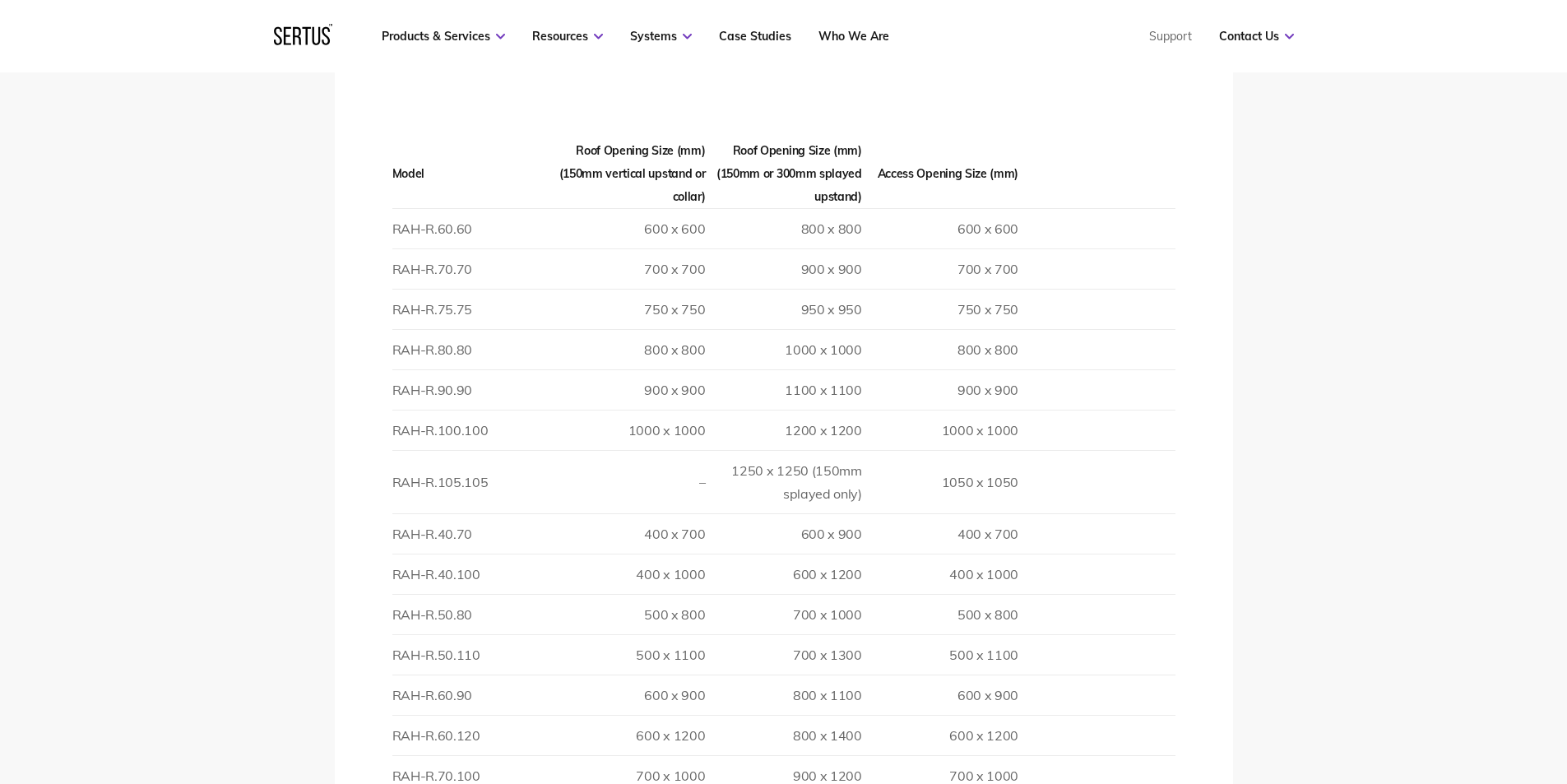
click at [473, 675] on td "RAH-R.60.90" at bounding box center [471, 694] width 156 height 40
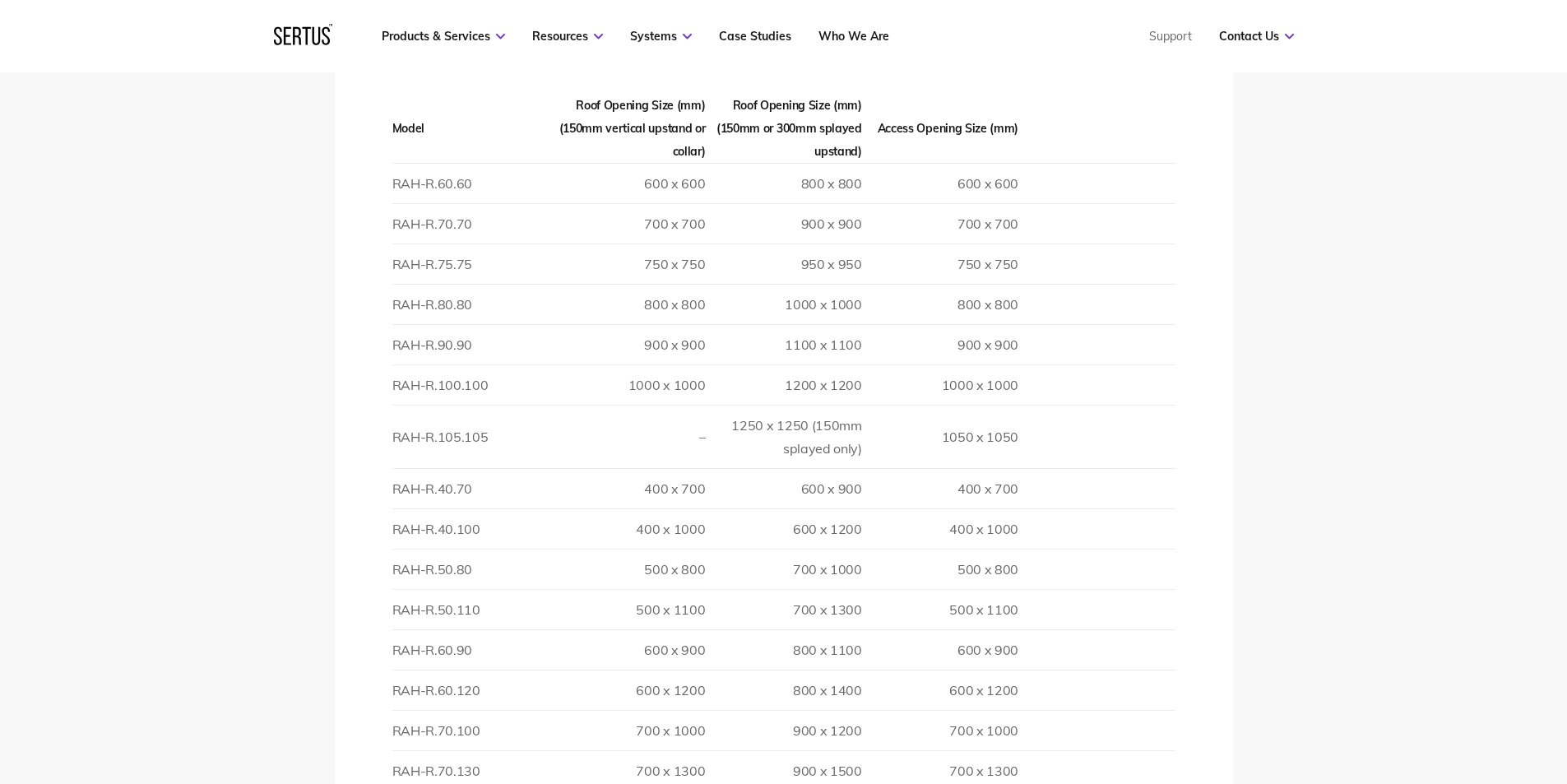
scroll to position [2549, 0]
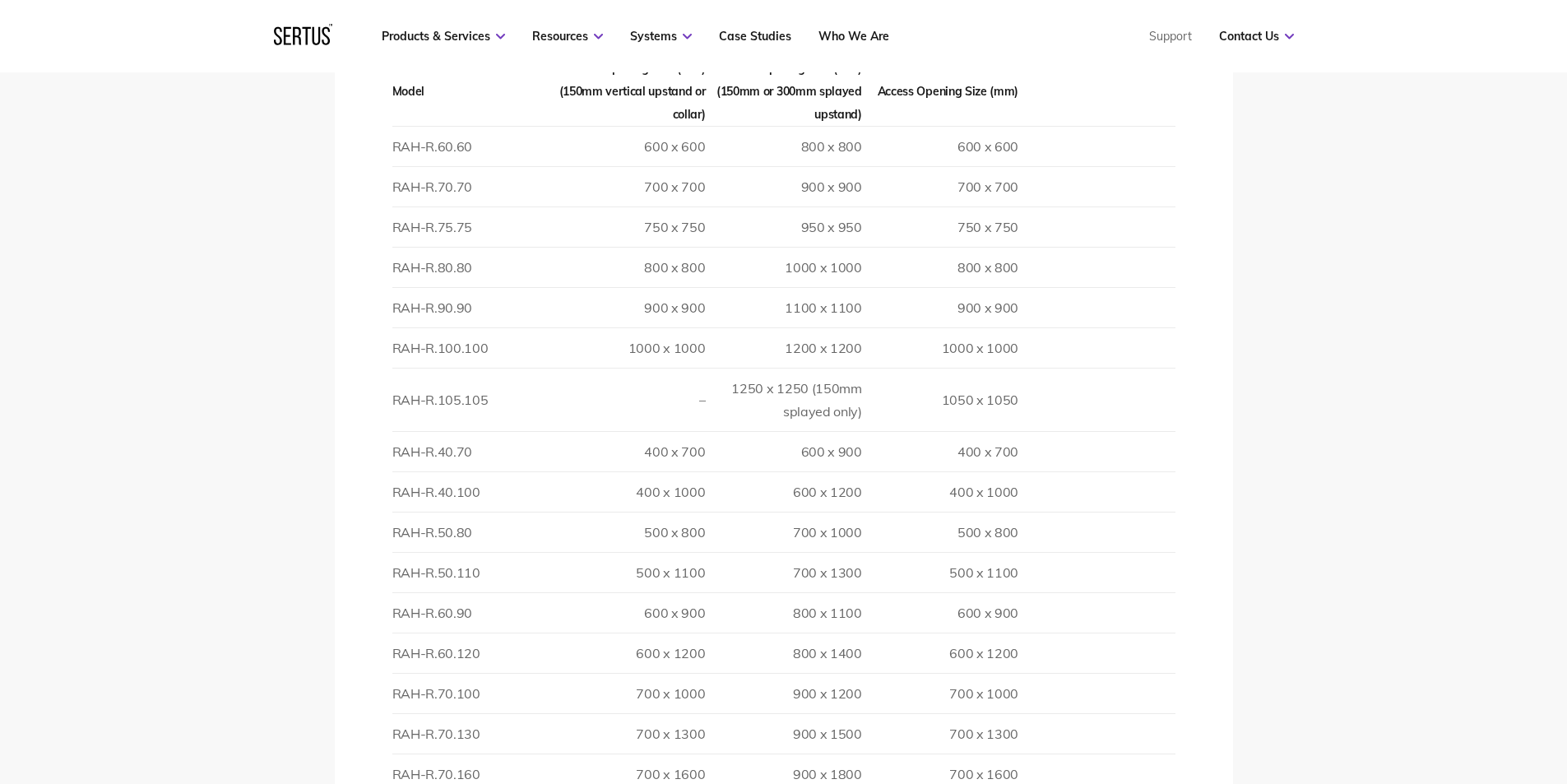
click at [707, 592] on td "800 x 1100" at bounding box center [784, 611] width 156 height 40
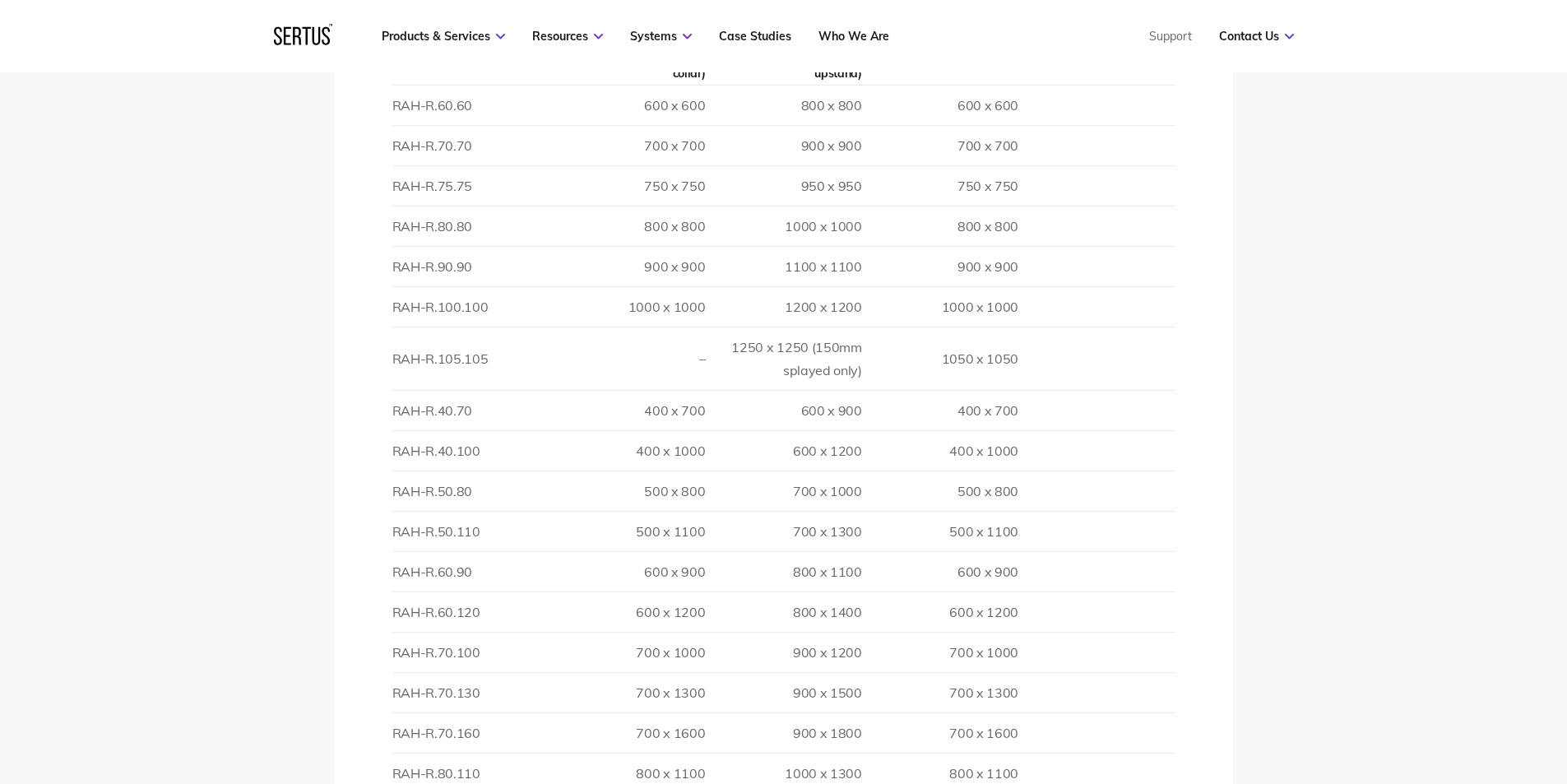
scroll to position [2631, 0]
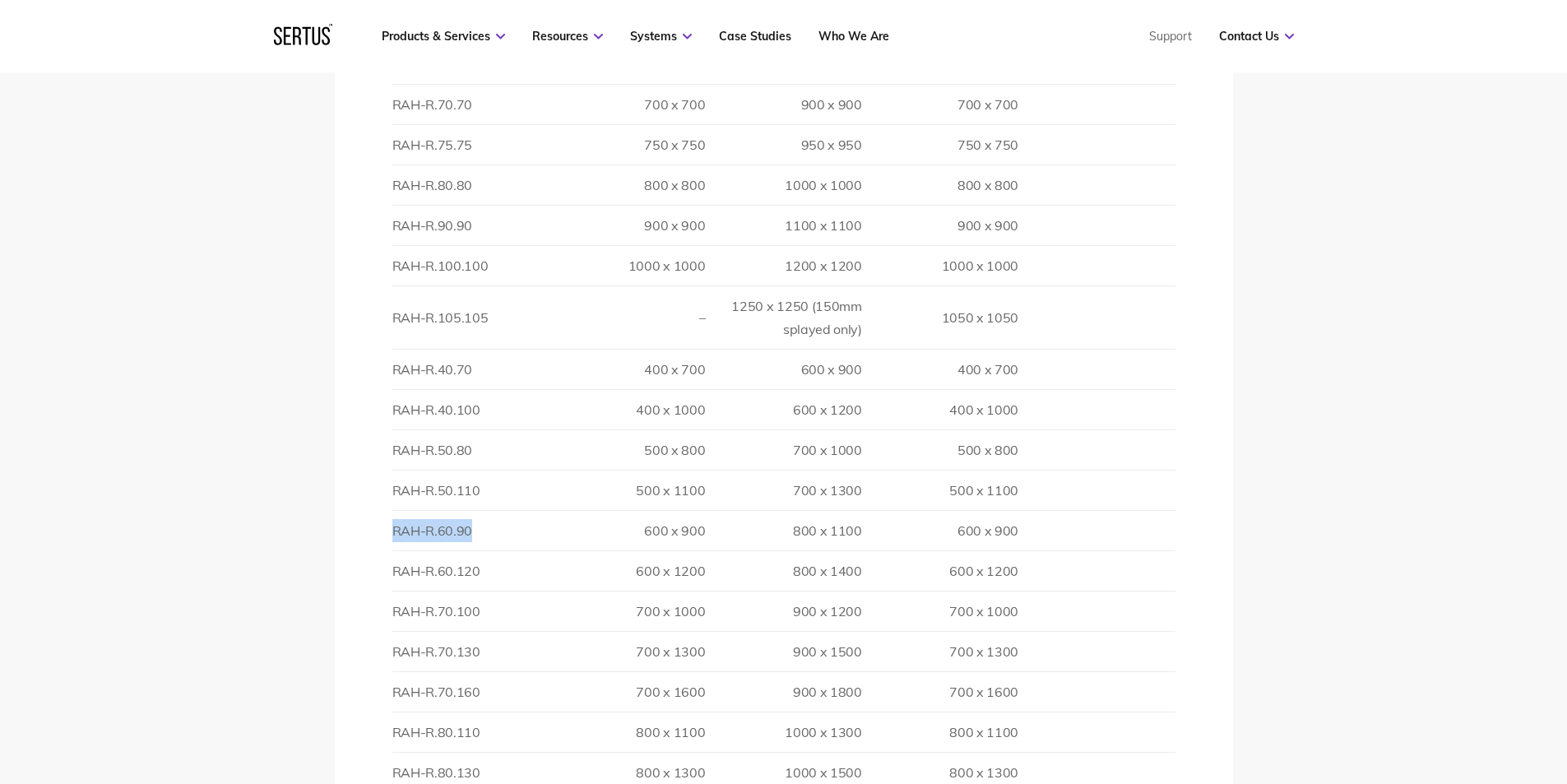
drag, startPoint x: 394, startPoint y: 507, endPoint x: 495, endPoint y: 509, distance: 101.0
click at [495, 510] on td "RAH-R.60.90" at bounding box center [471, 530] width 156 height 40
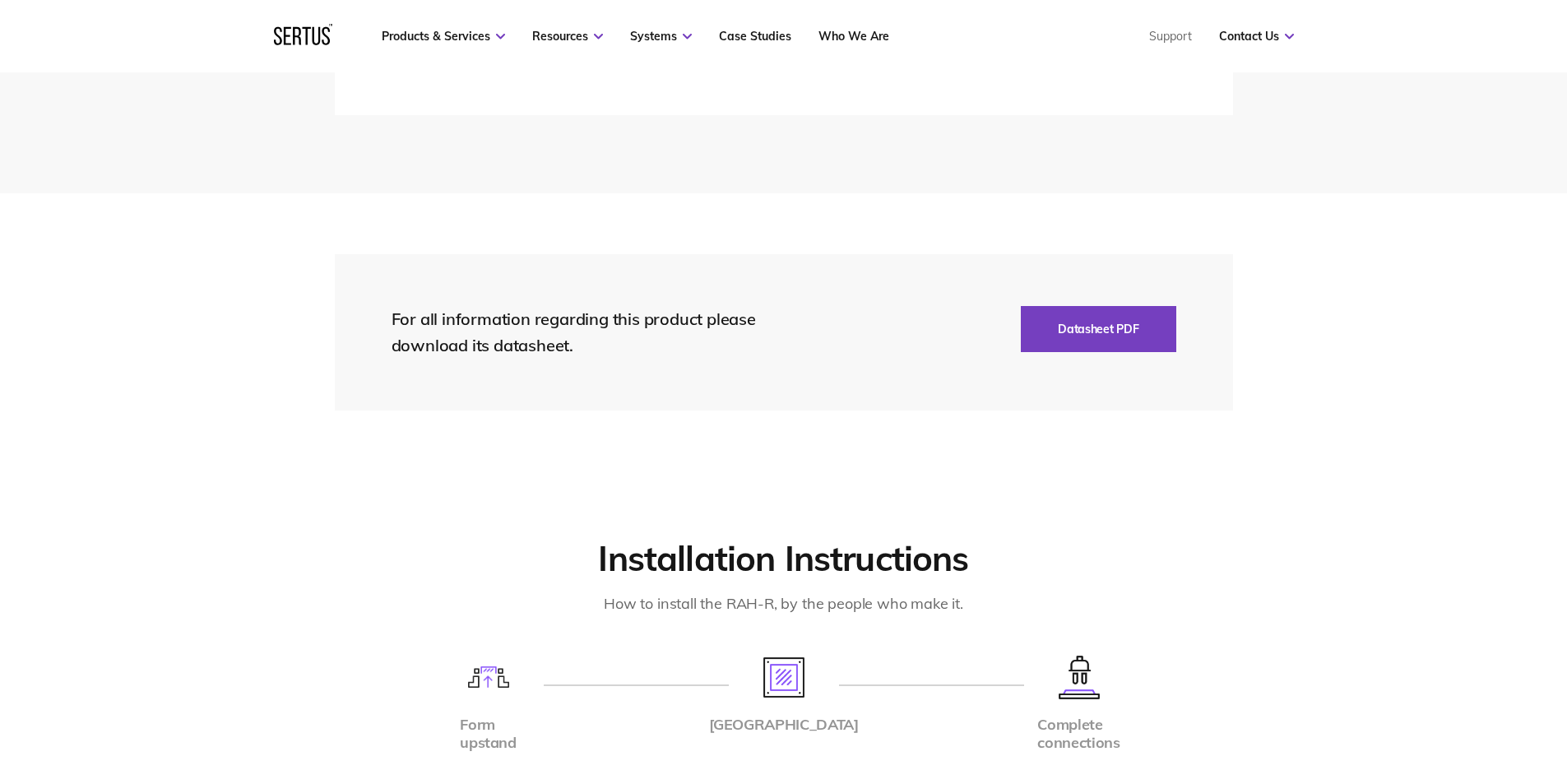
scroll to position [3372, 0]
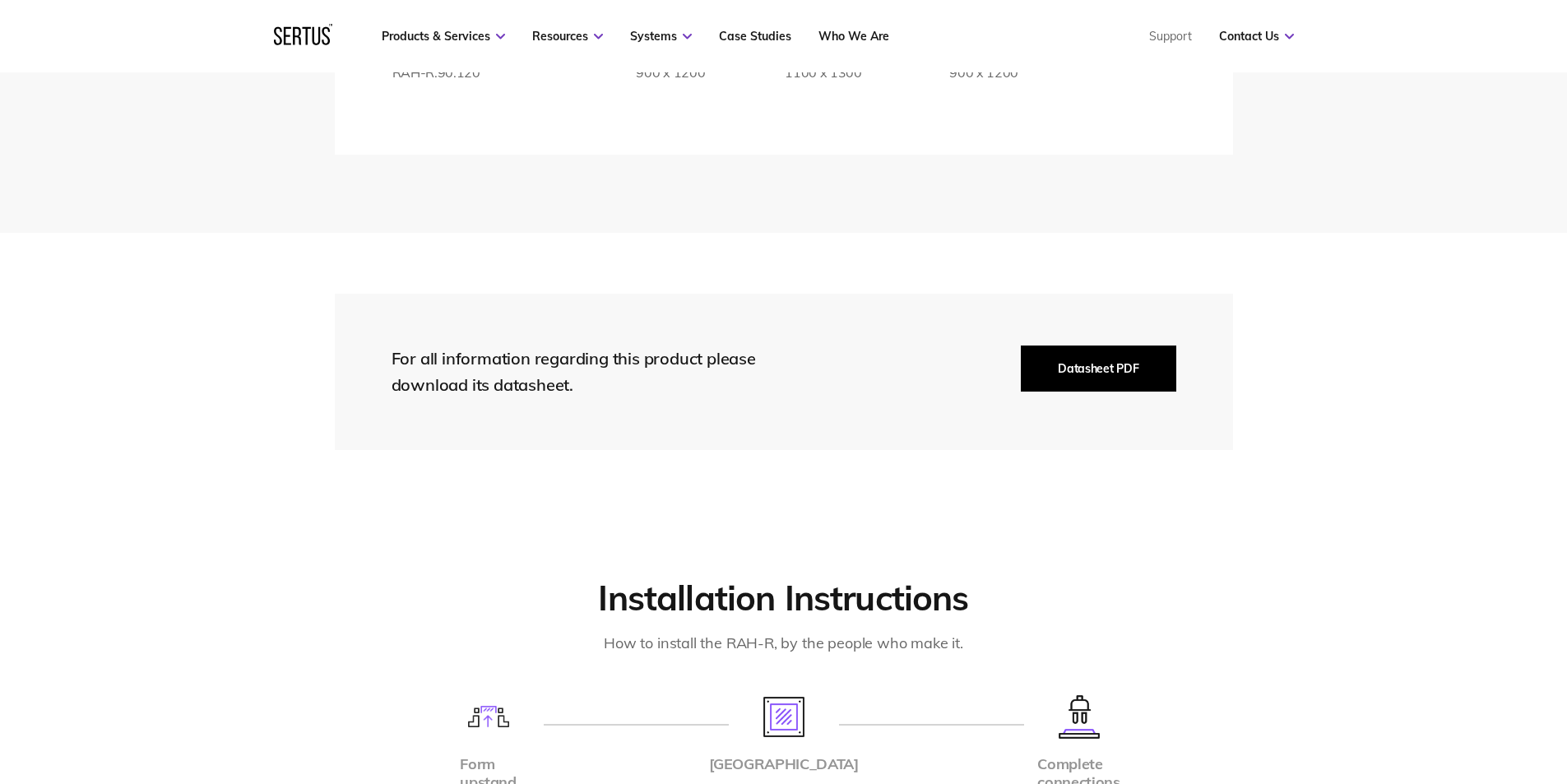
click at [1102, 349] on button "Datasheet PDF" at bounding box center [1098, 368] width 155 height 46
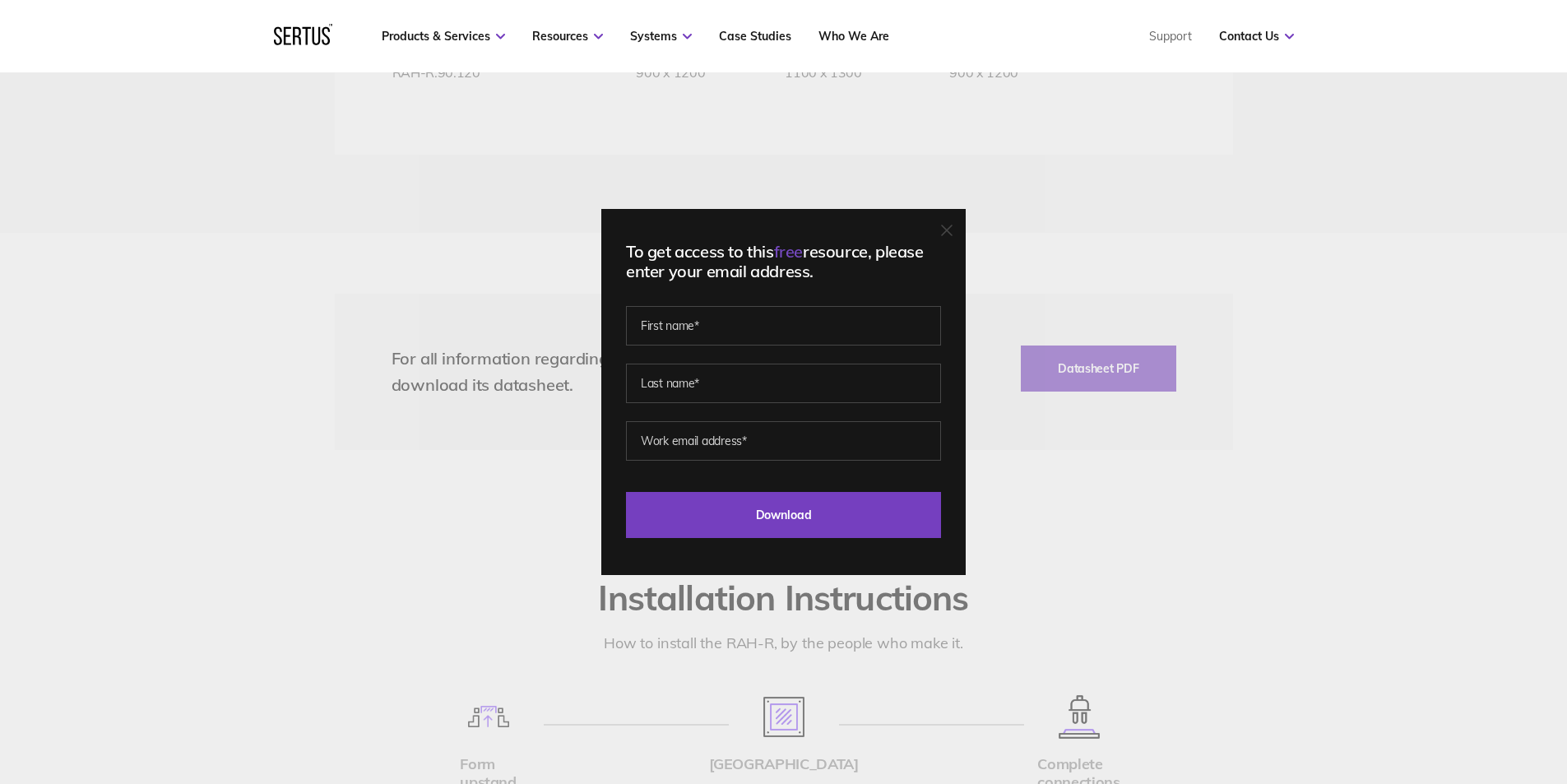
click at [1103, 497] on div "To get access to this free resource, please enter your email address. Last Down…" at bounding box center [784, 392] width 1567 height 784
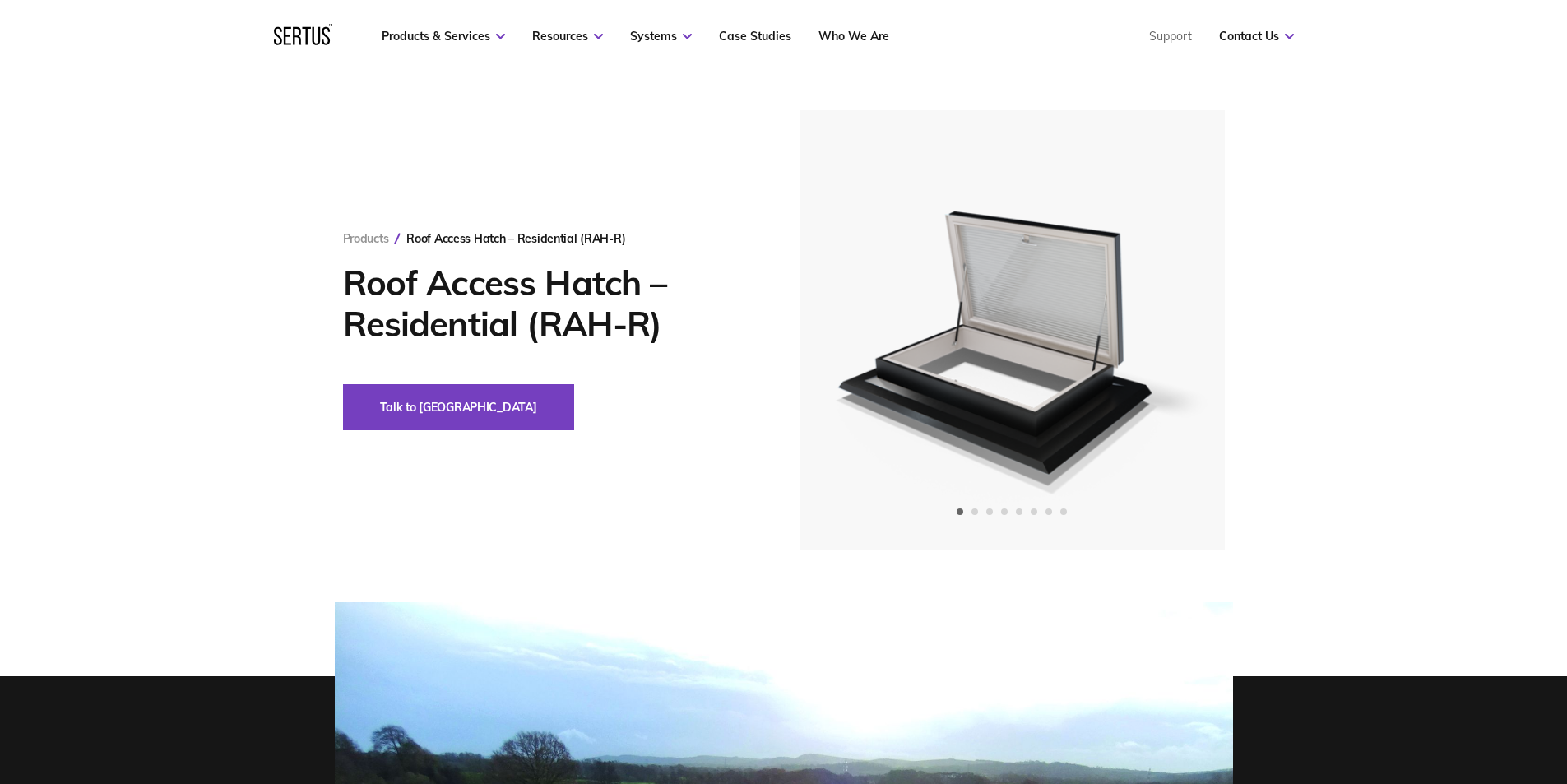
scroll to position [0, 0]
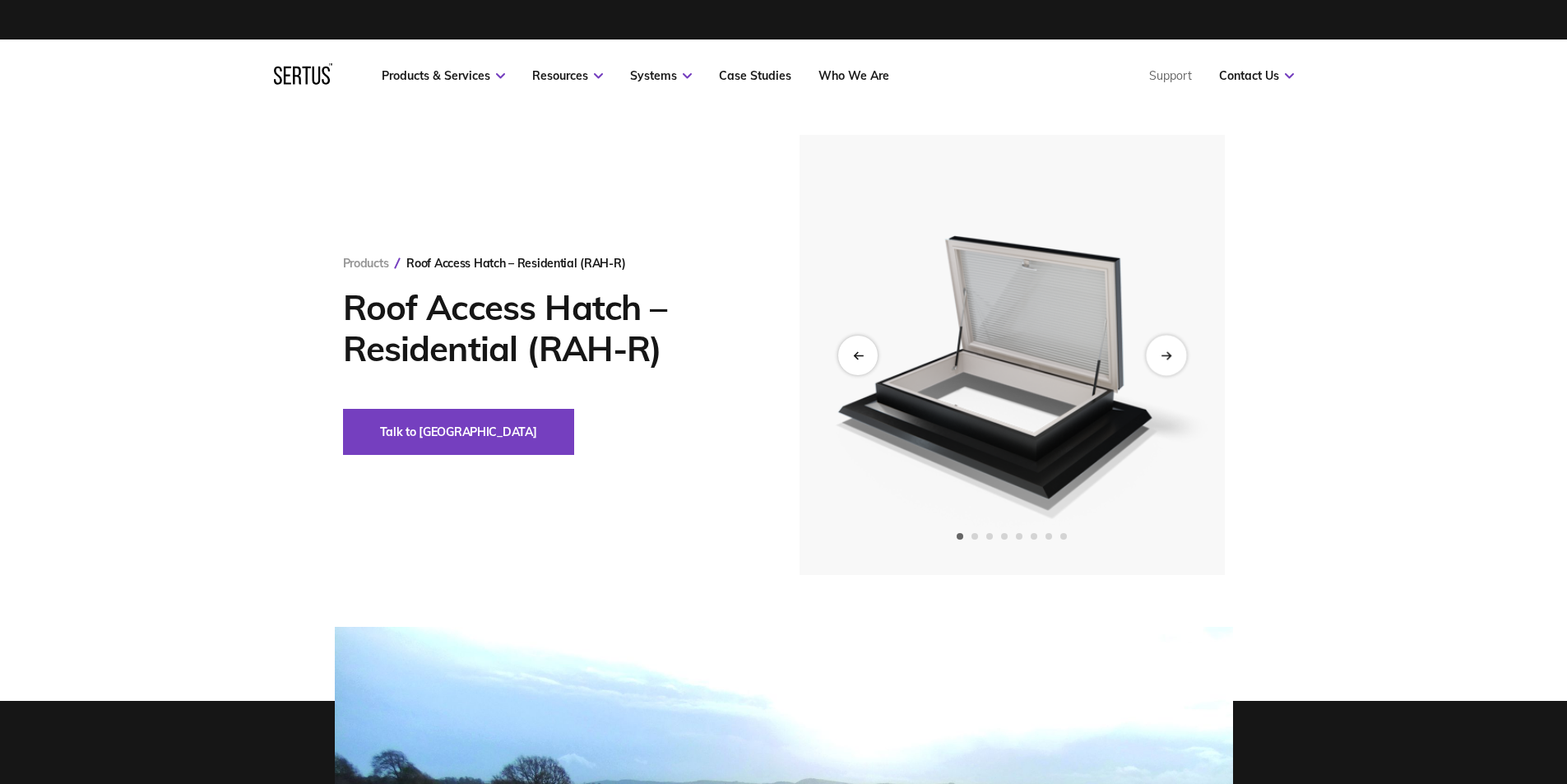
click at [1159, 351] on div "Next slide" at bounding box center [1166, 354] width 40 height 40
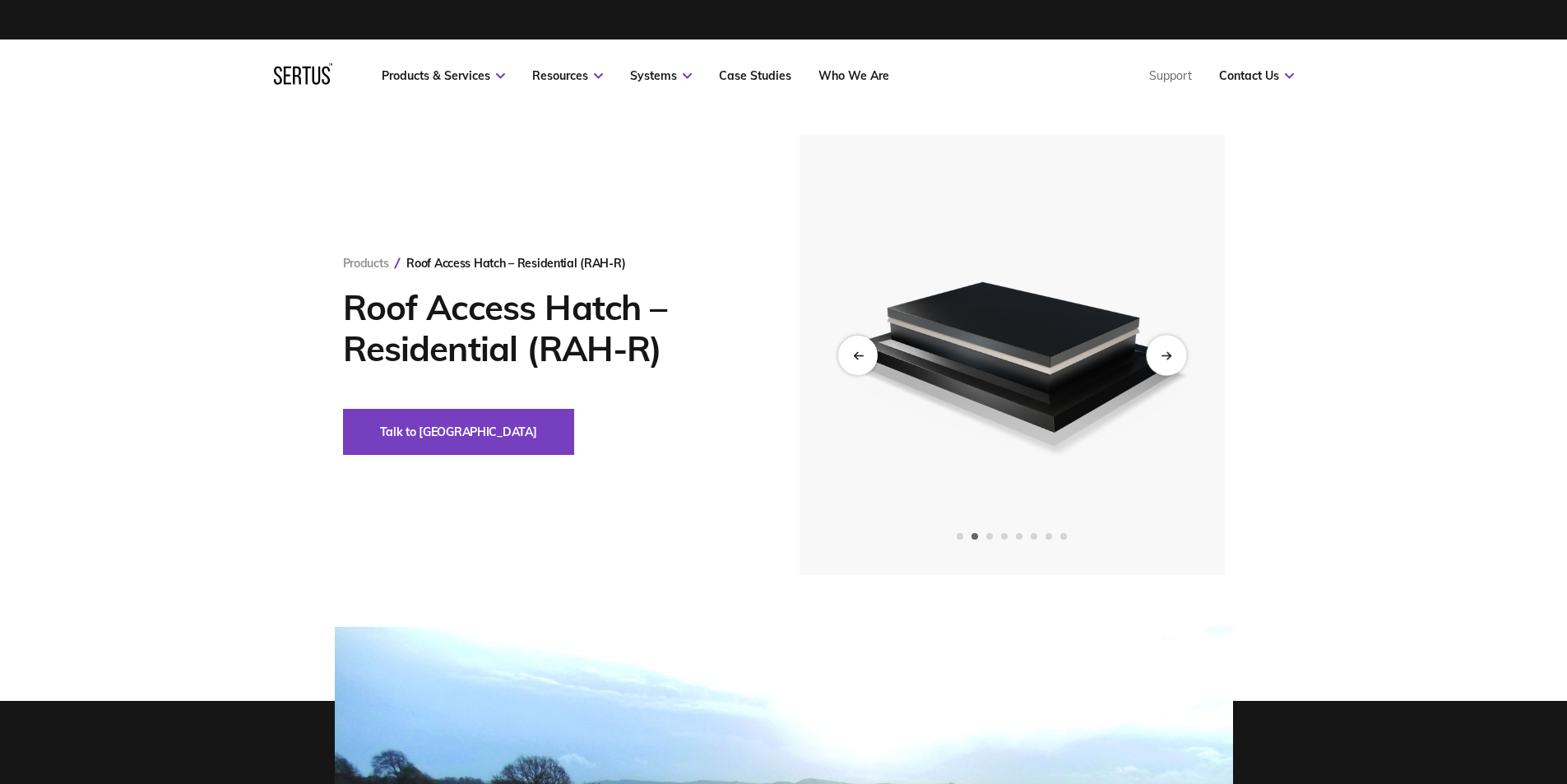
click at [1159, 351] on div "Next slide" at bounding box center [1166, 354] width 40 height 40
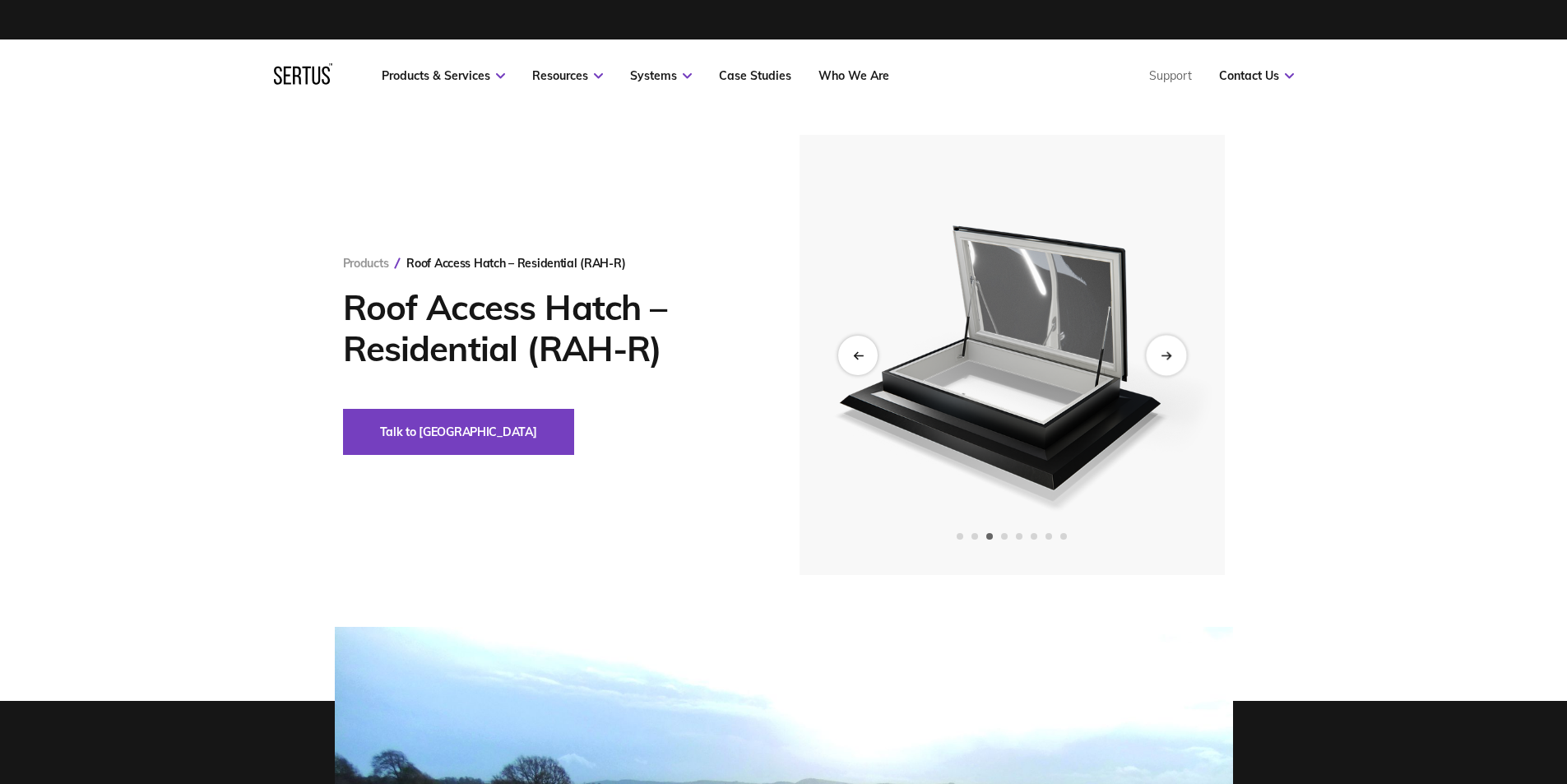
click at [1159, 351] on div "Next slide" at bounding box center [1166, 354] width 40 height 40
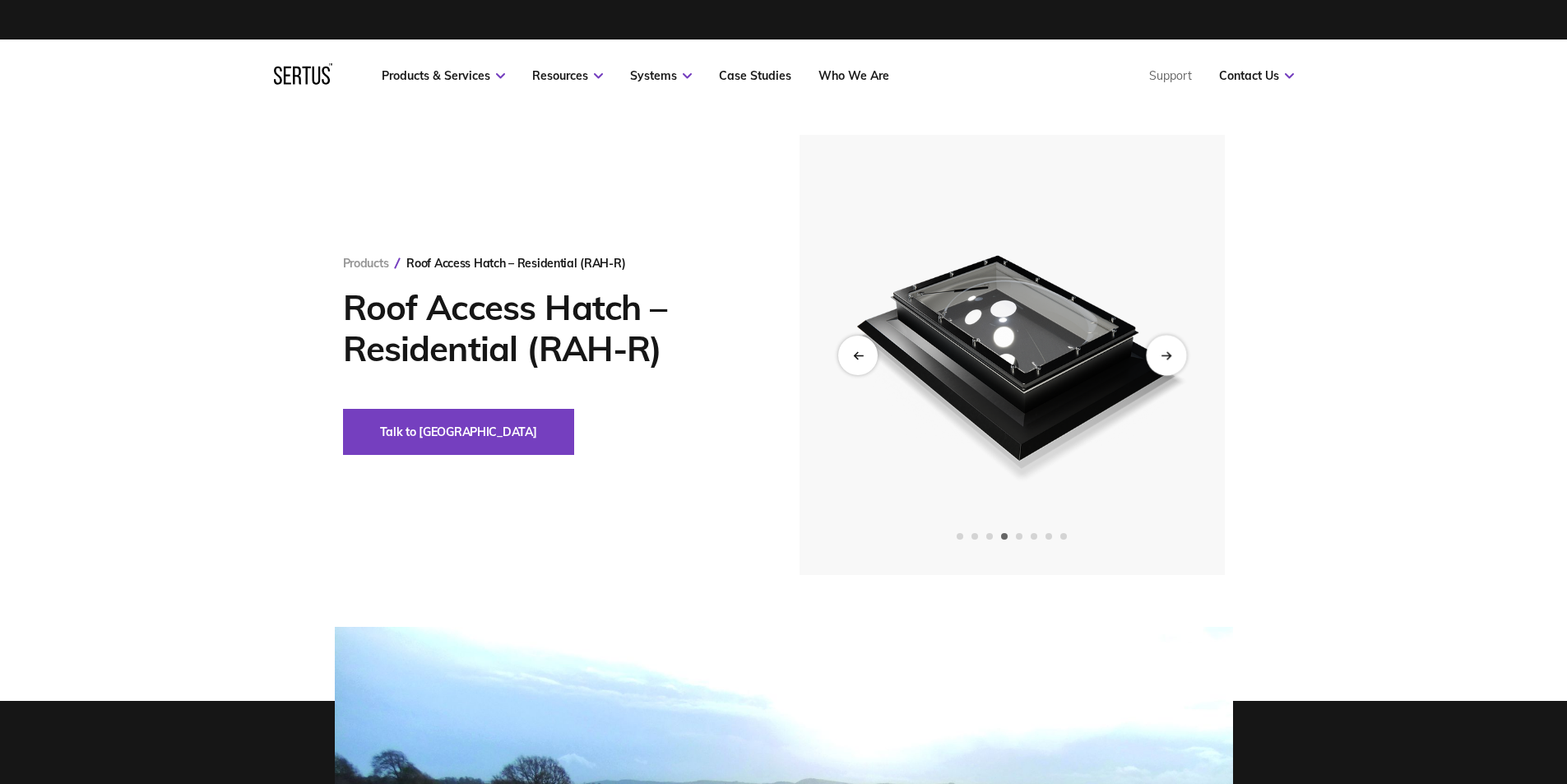
click at [1159, 351] on div "Next slide" at bounding box center [1166, 354] width 40 height 40
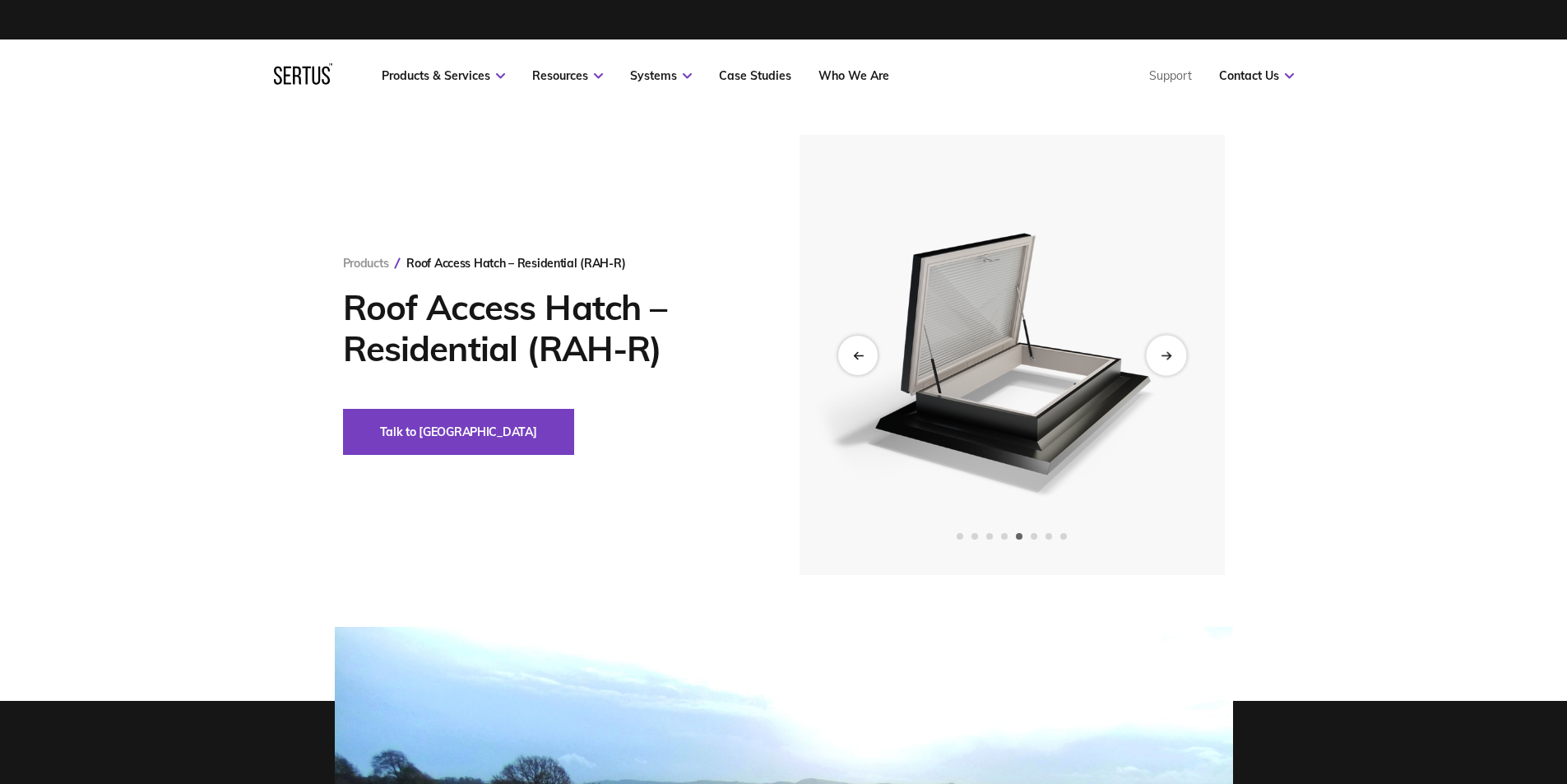
click at [1159, 351] on div "Next slide" at bounding box center [1166, 354] width 40 height 40
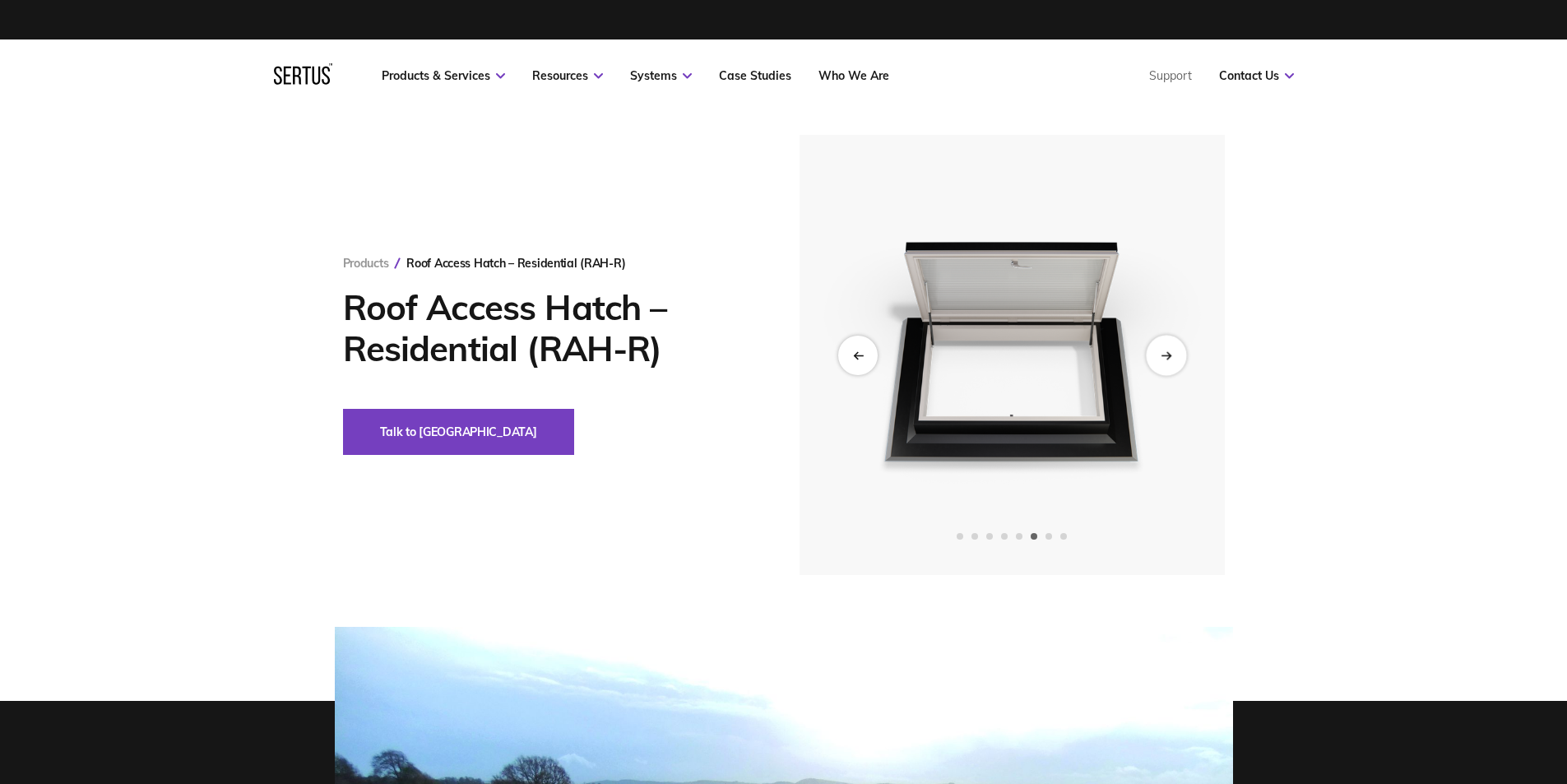
click at [1159, 351] on div "Next slide" at bounding box center [1166, 354] width 40 height 40
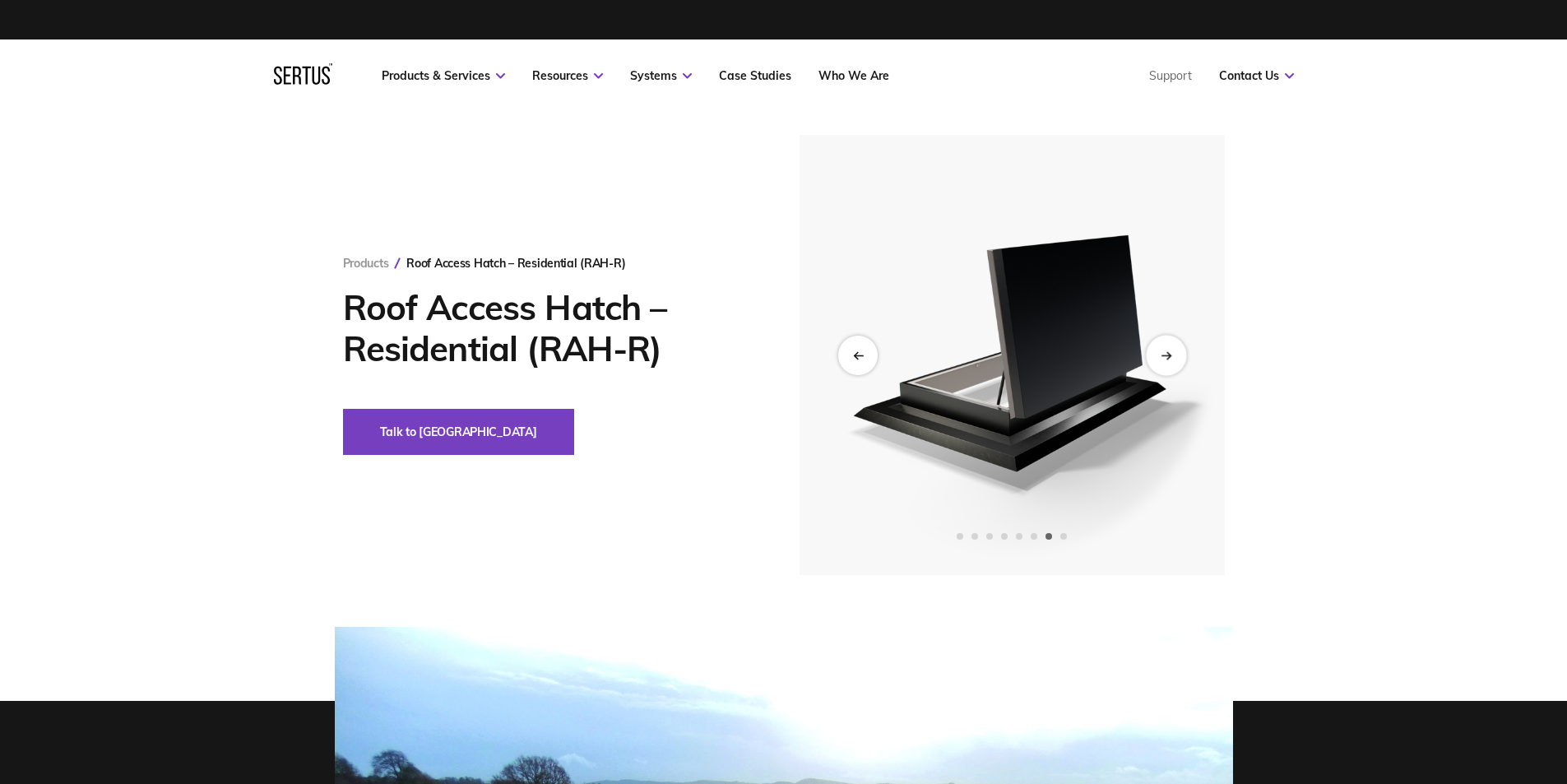
click at [1159, 351] on div "Next slide" at bounding box center [1166, 354] width 40 height 40
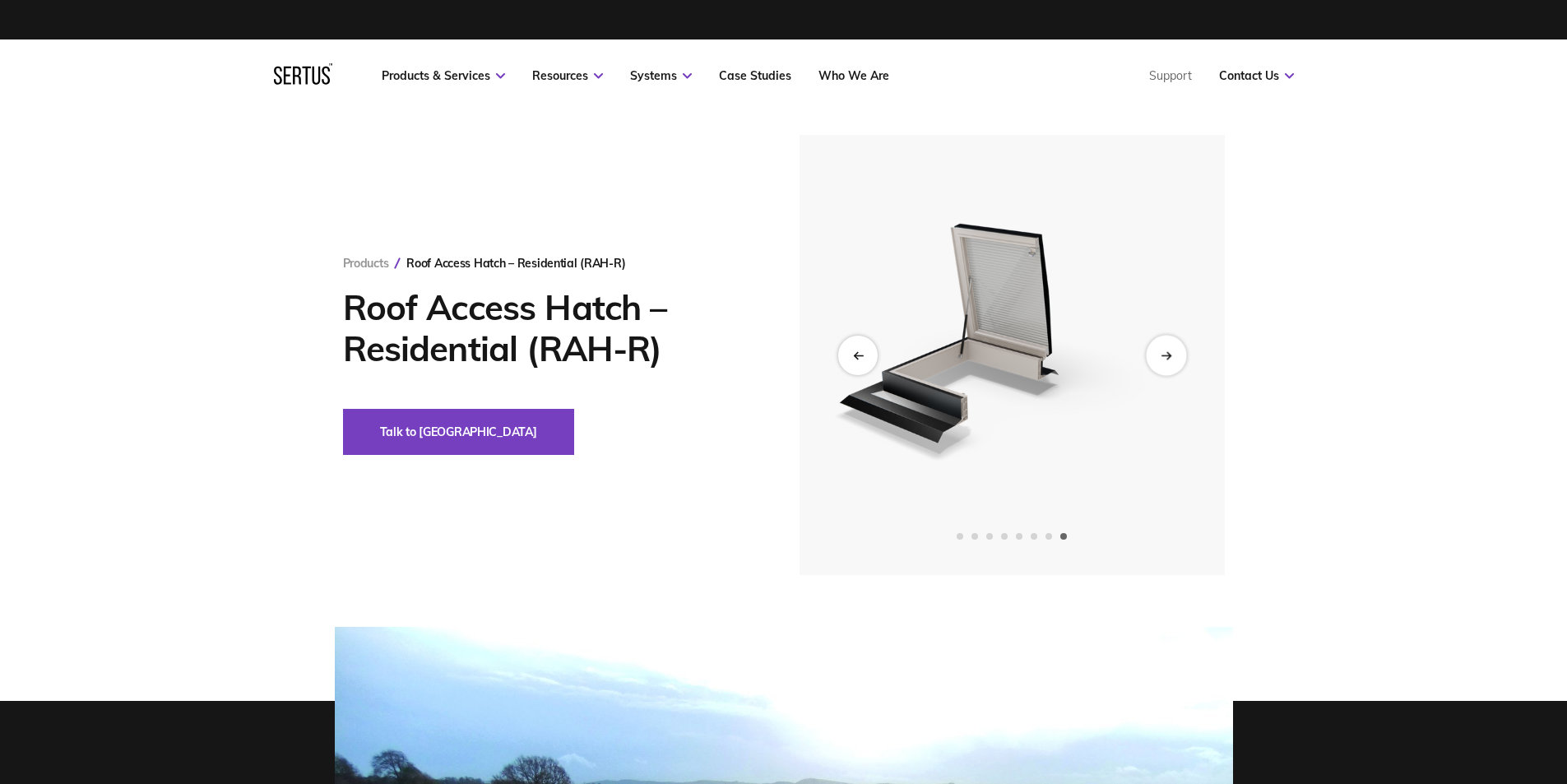
click at [1159, 351] on div "Next slide" at bounding box center [1166, 354] width 40 height 40
click at [851, 356] on div "Previous slide" at bounding box center [858, 354] width 40 height 40
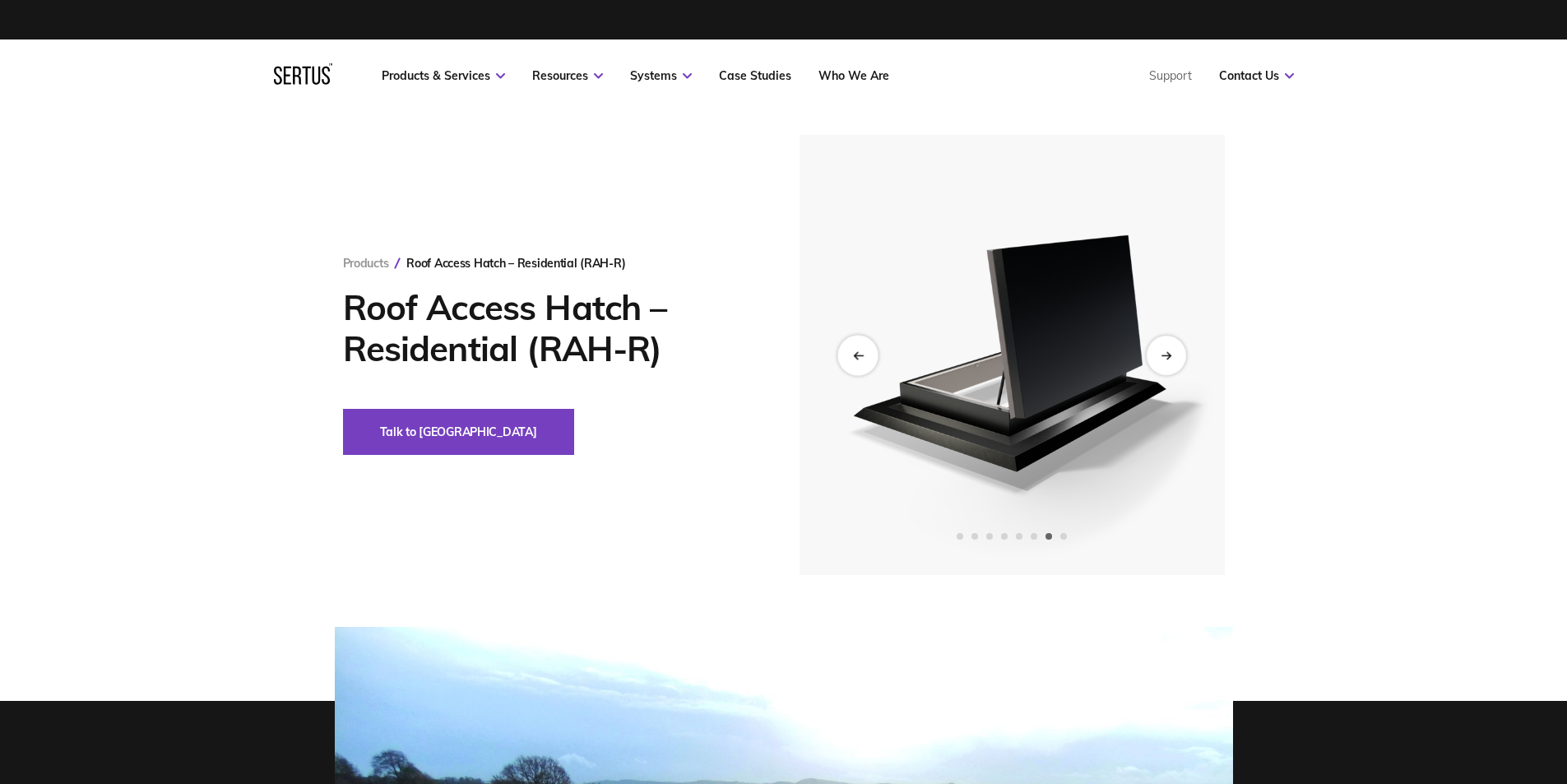
click at [851, 356] on div "Previous slide" at bounding box center [858, 354] width 40 height 40
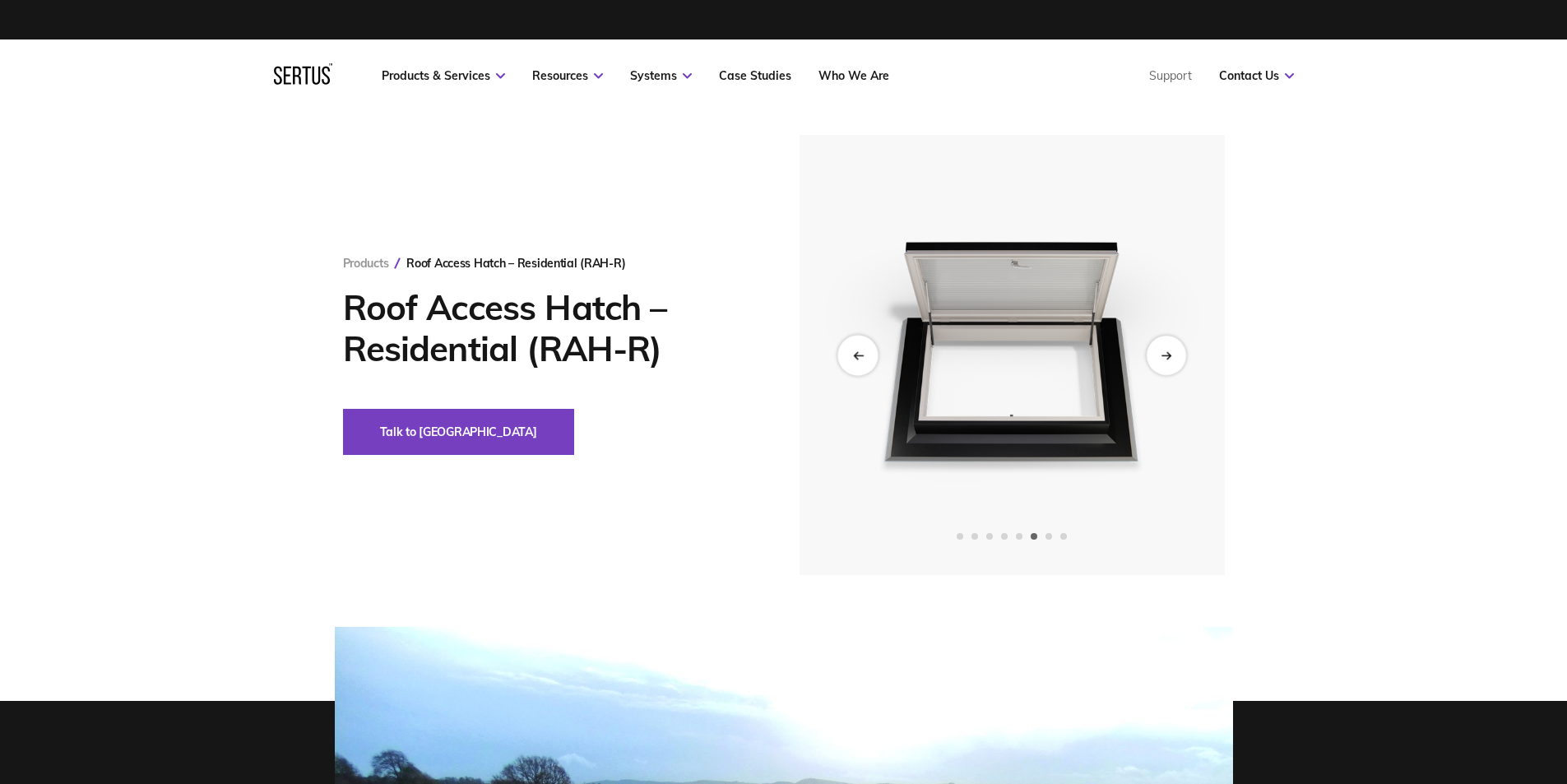
click at [851, 356] on div "Previous slide" at bounding box center [858, 354] width 40 height 40
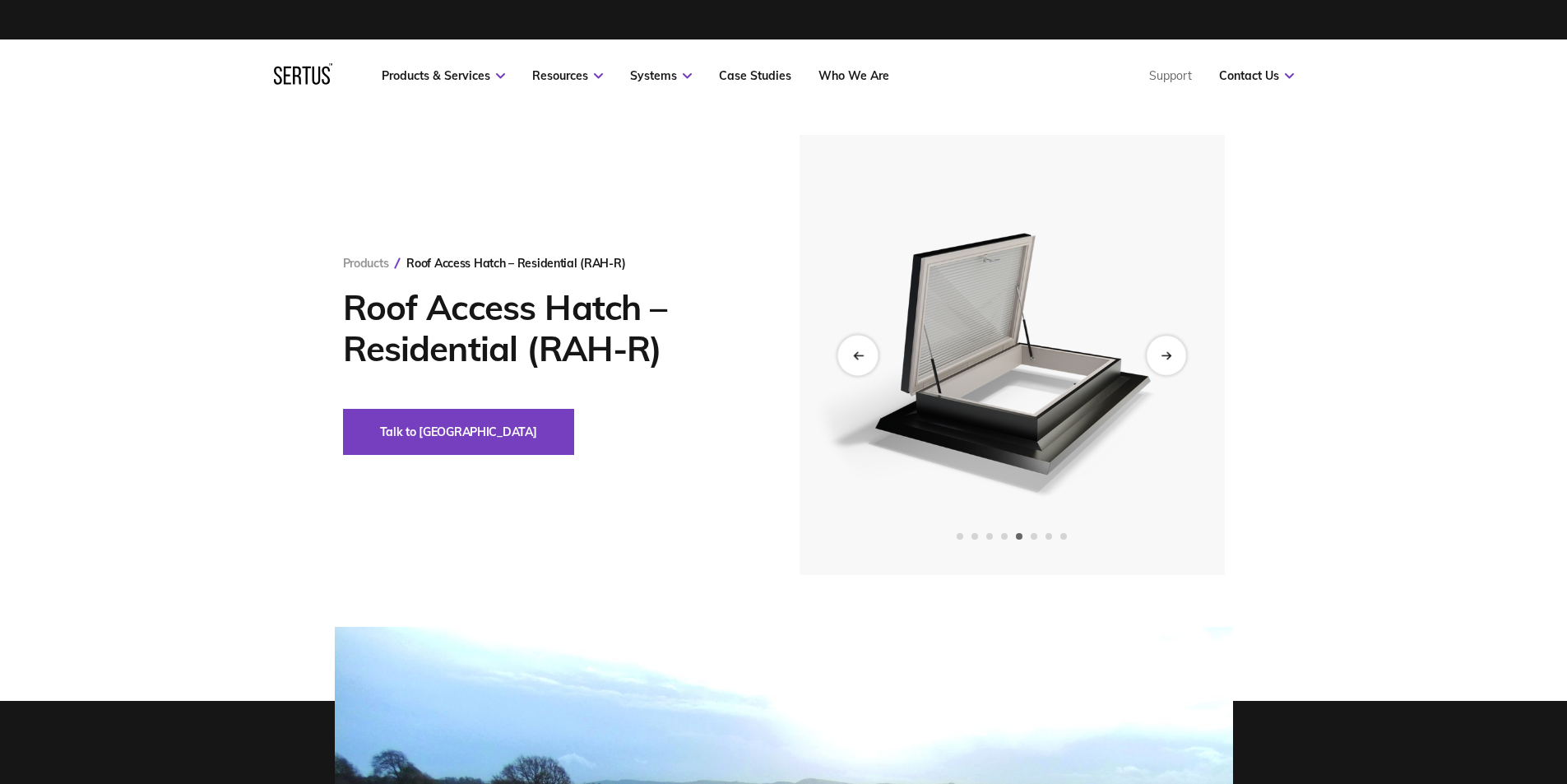
click at [851, 356] on div "Previous slide" at bounding box center [858, 354] width 40 height 40
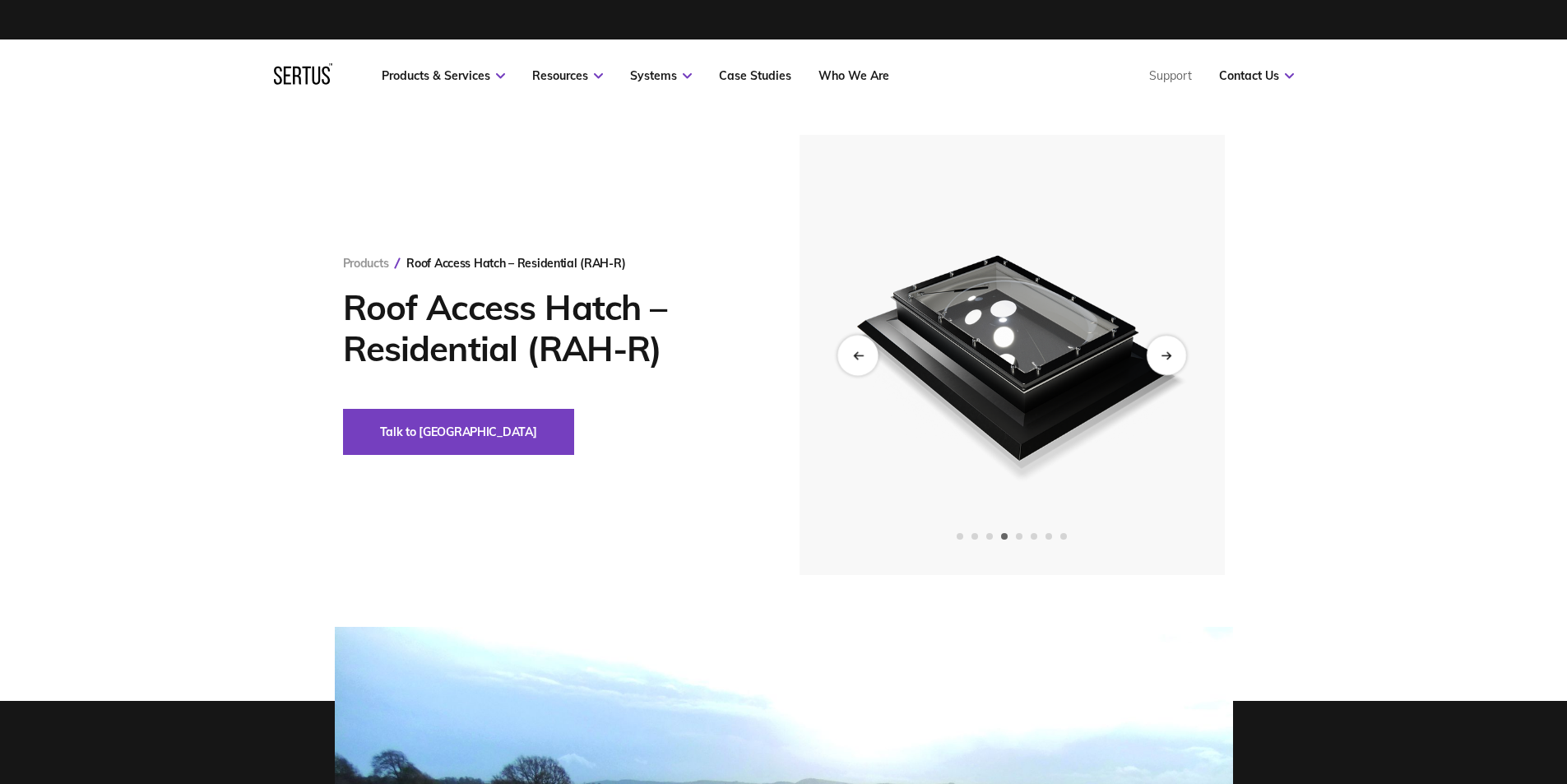
click at [851, 356] on div "Previous slide" at bounding box center [858, 354] width 40 height 40
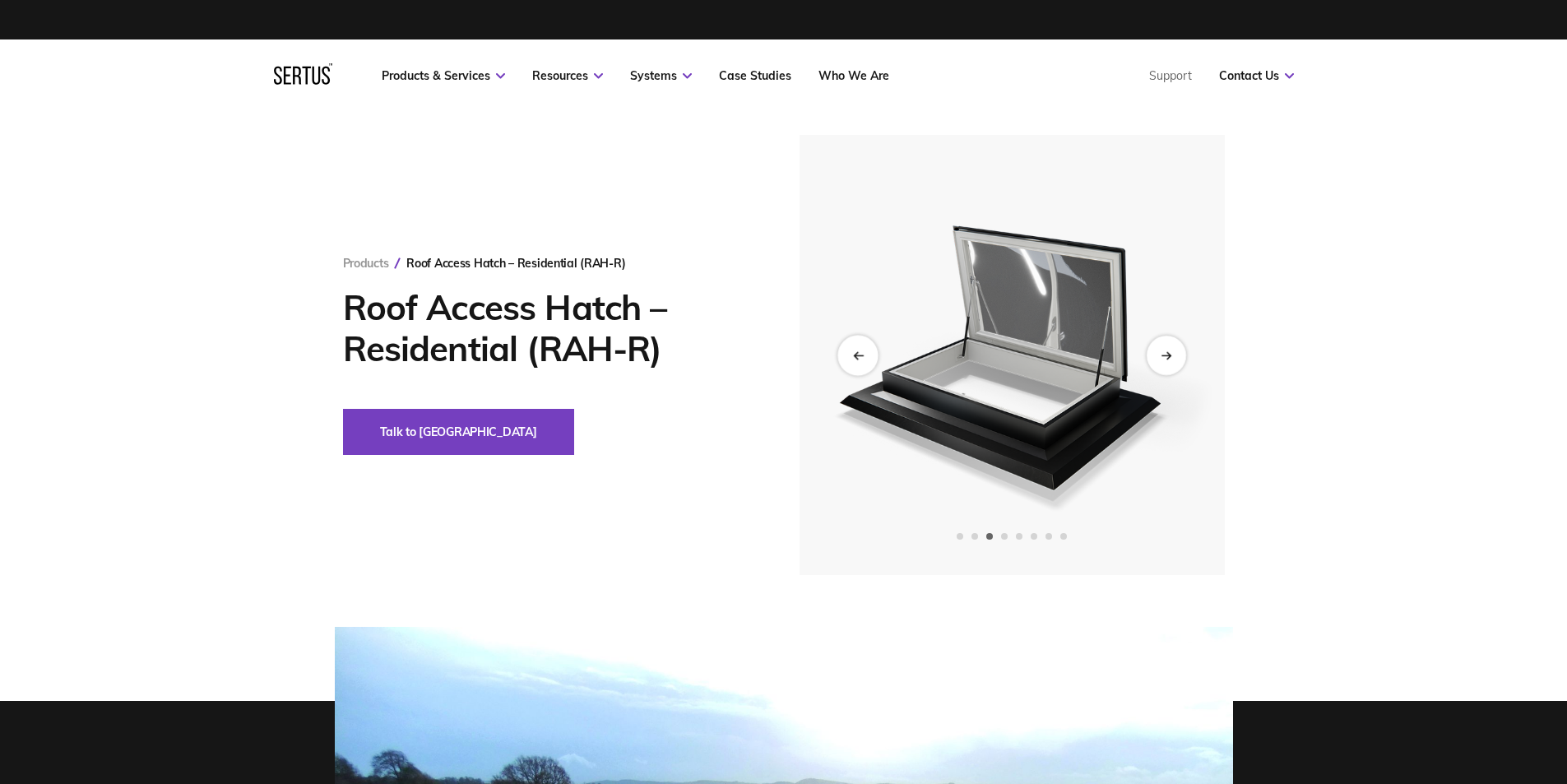
click at [851, 356] on div "Previous slide" at bounding box center [858, 354] width 40 height 40
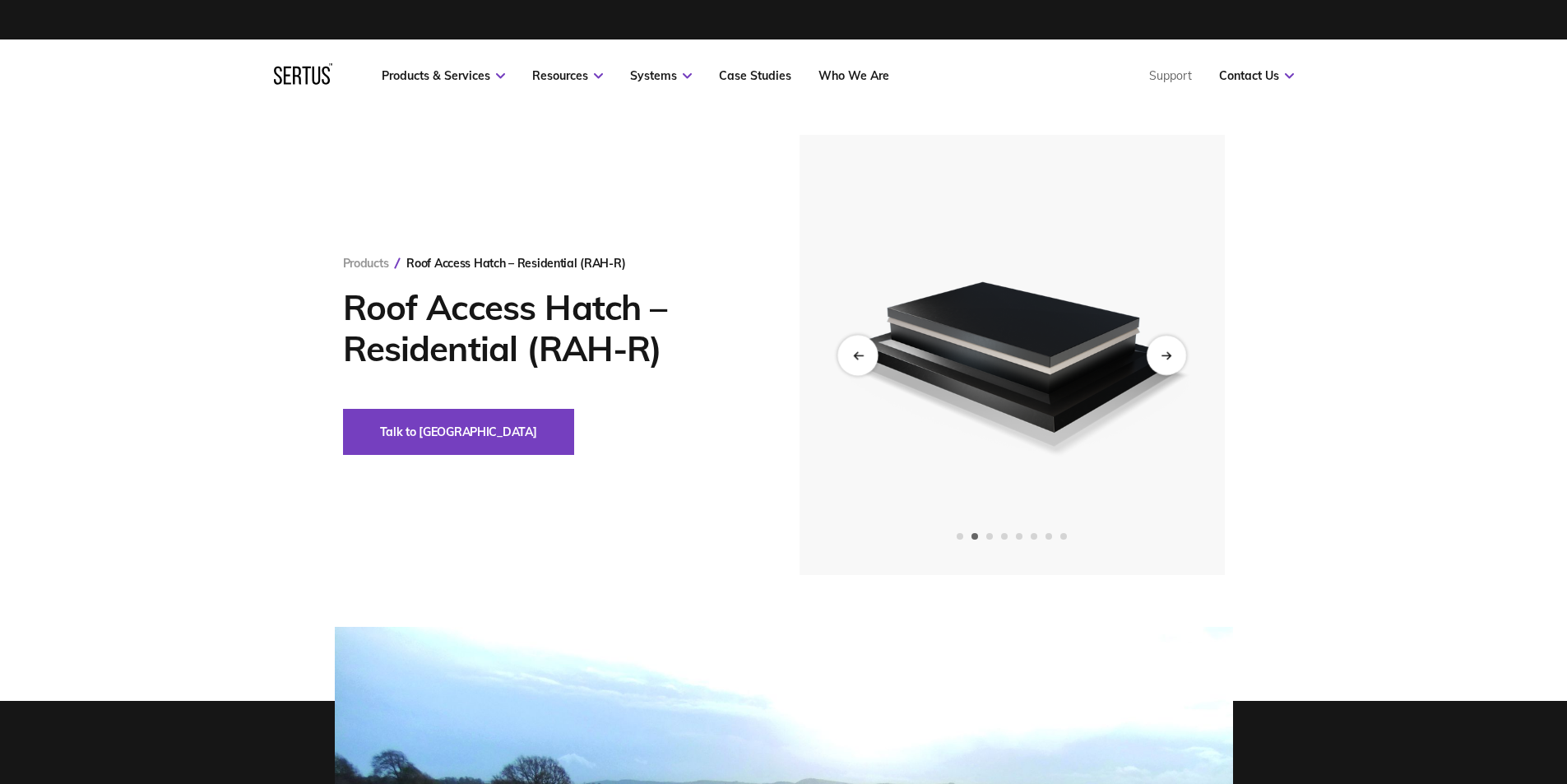
click at [851, 356] on div "Previous slide" at bounding box center [858, 354] width 40 height 40
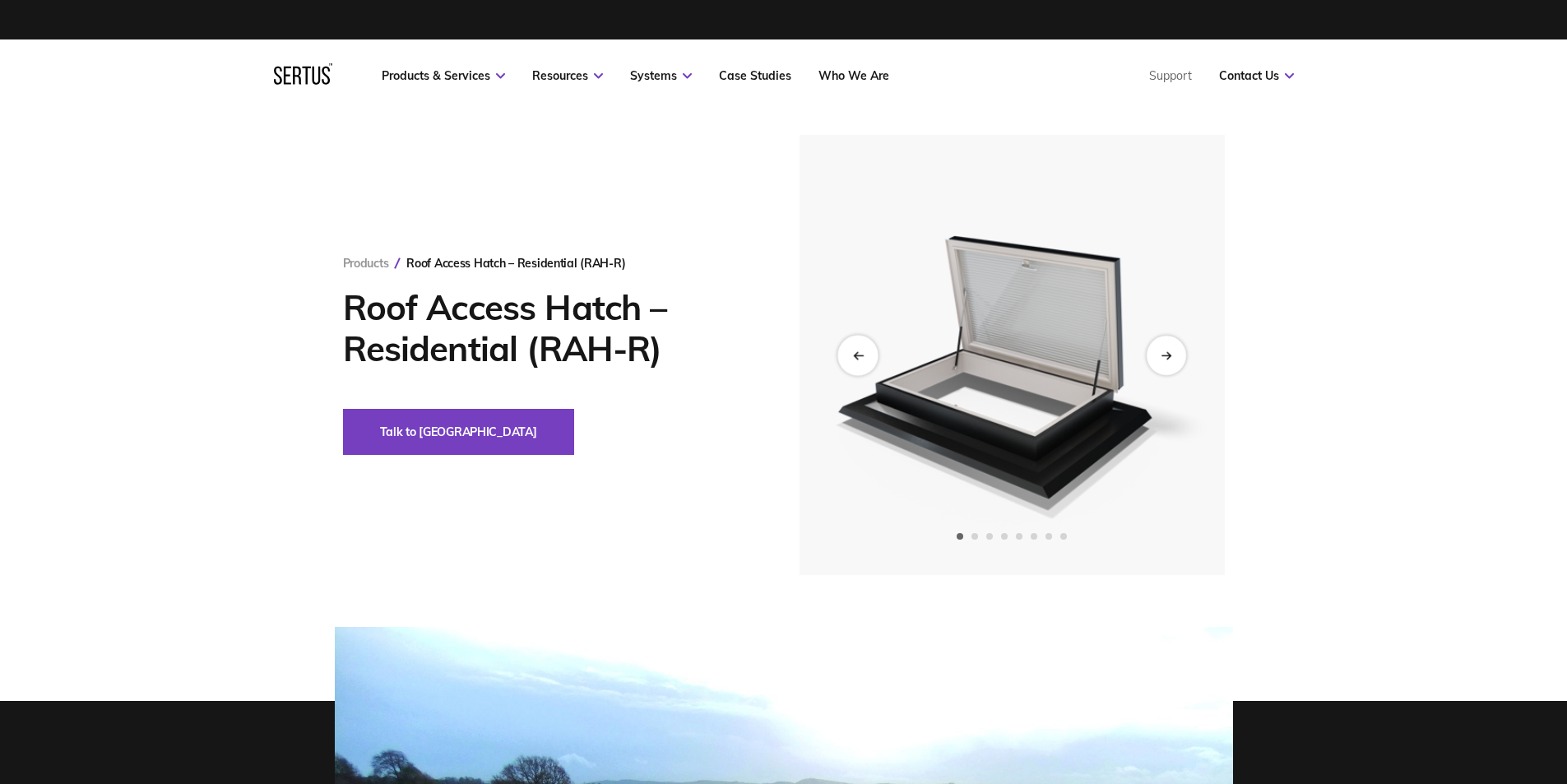
click at [851, 356] on div "Previous slide" at bounding box center [858, 354] width 40 height 40
